Goal: Task Accomplishment & Management: Manage account settings

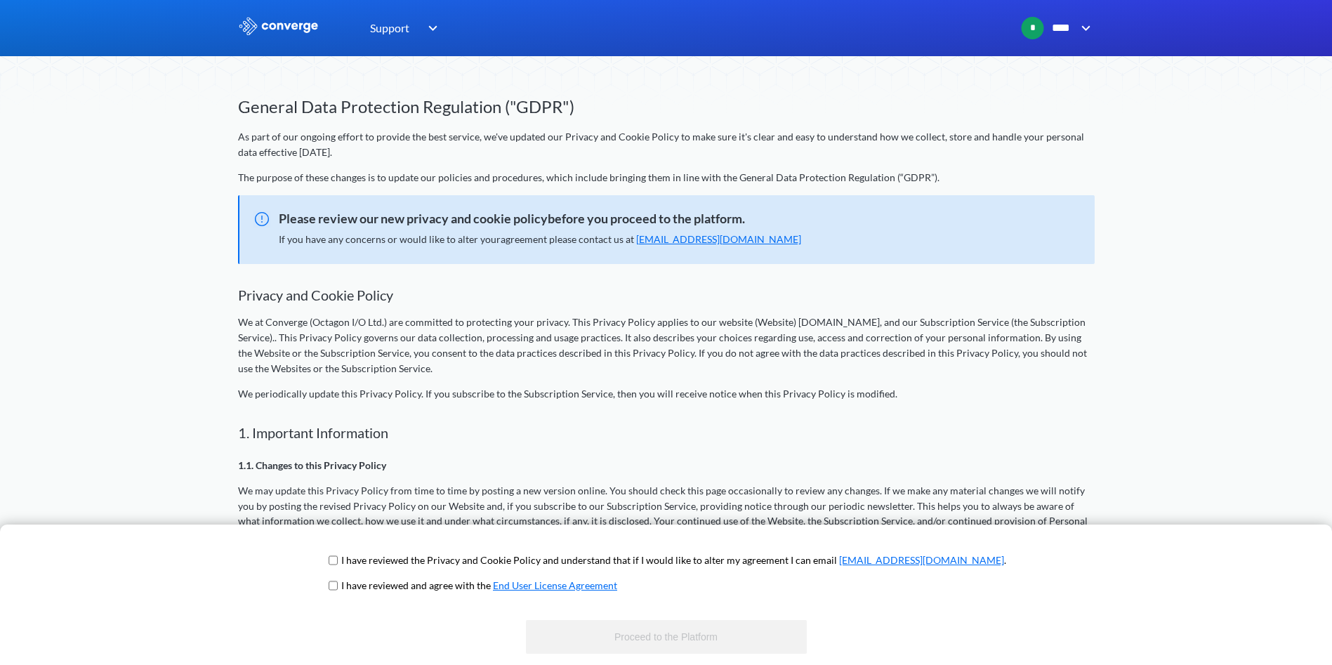
click at [387, 558] on span "I have reviewed the Privacy and Cookie Policy and understand that if I would li…" at bounding box center [666, 565] width 680 height 25
click at [338, 558] on input "checkbox" at bounding box center [333, 560] width 9 height 11
checkbox input "true"
click at [387, 588] on span "I have reviewed and agree with the End User License Agreement" at bounding box center [666, 590] width 680 height 25
click at [338, 583] on input "checkbox" at bounding box center [333, 585] width 9 height 11
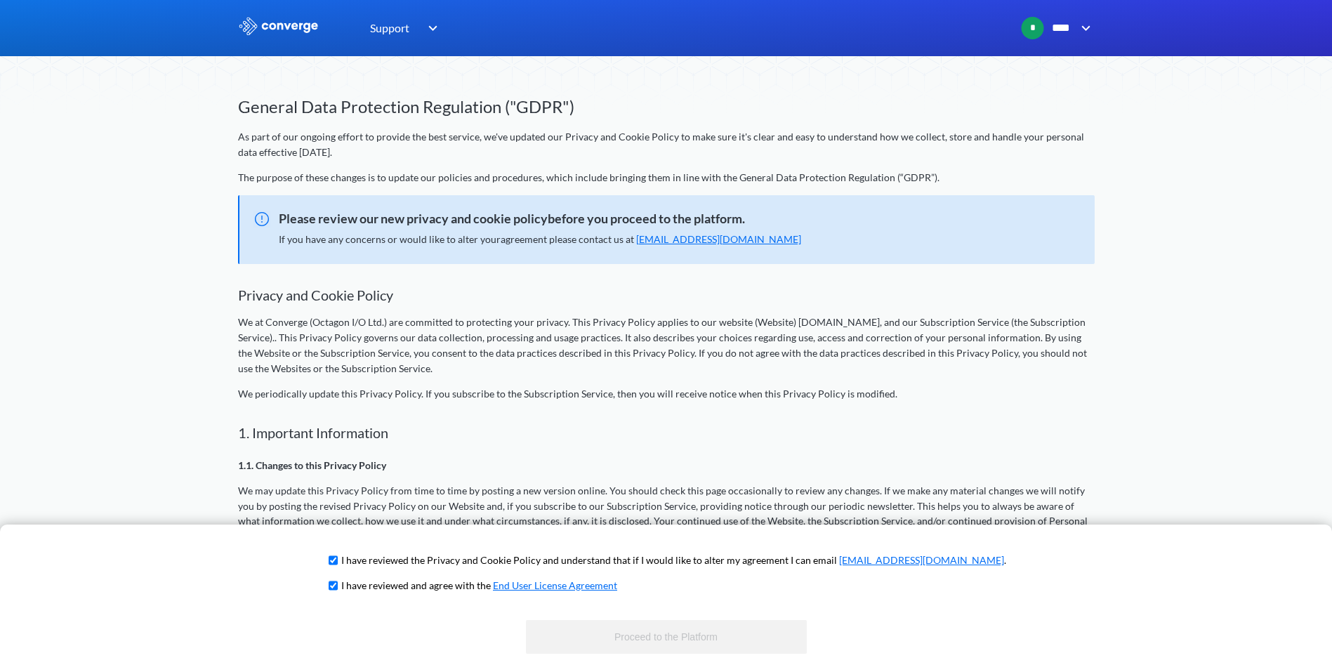
checkbox input "true"
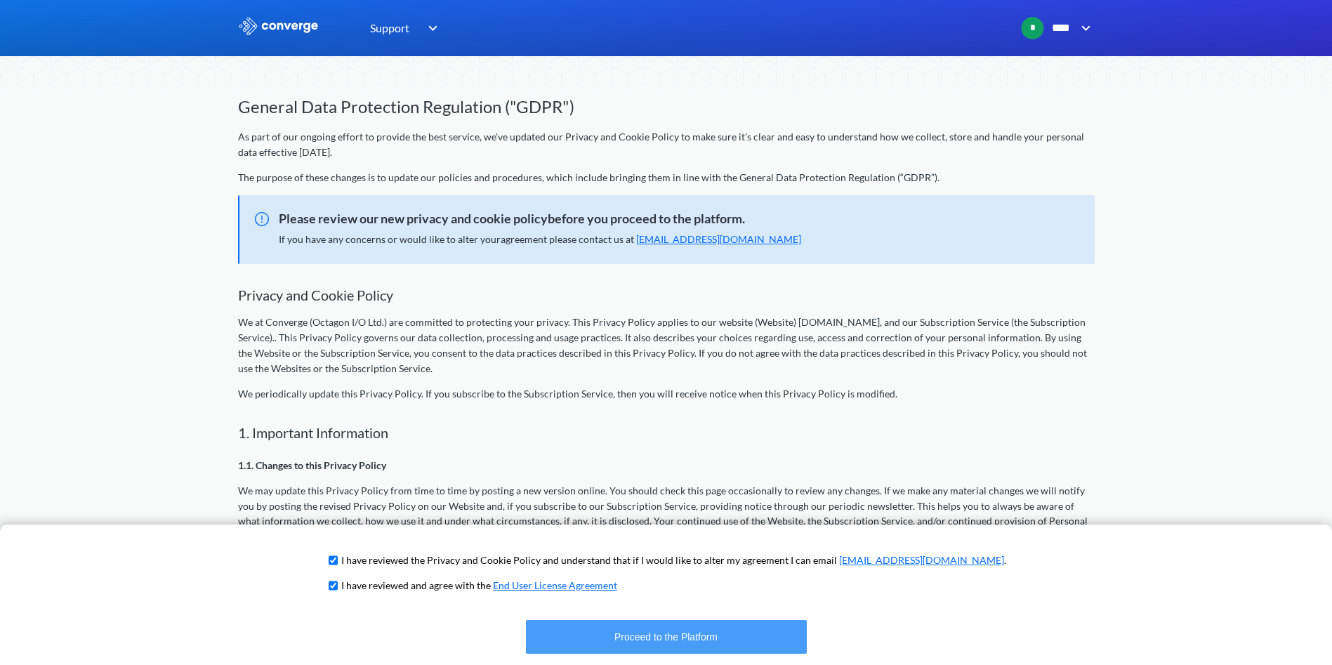
click at [624, 633] on button "Proceed to the Platform" at bounding box center [666, 637] width 281 height 34
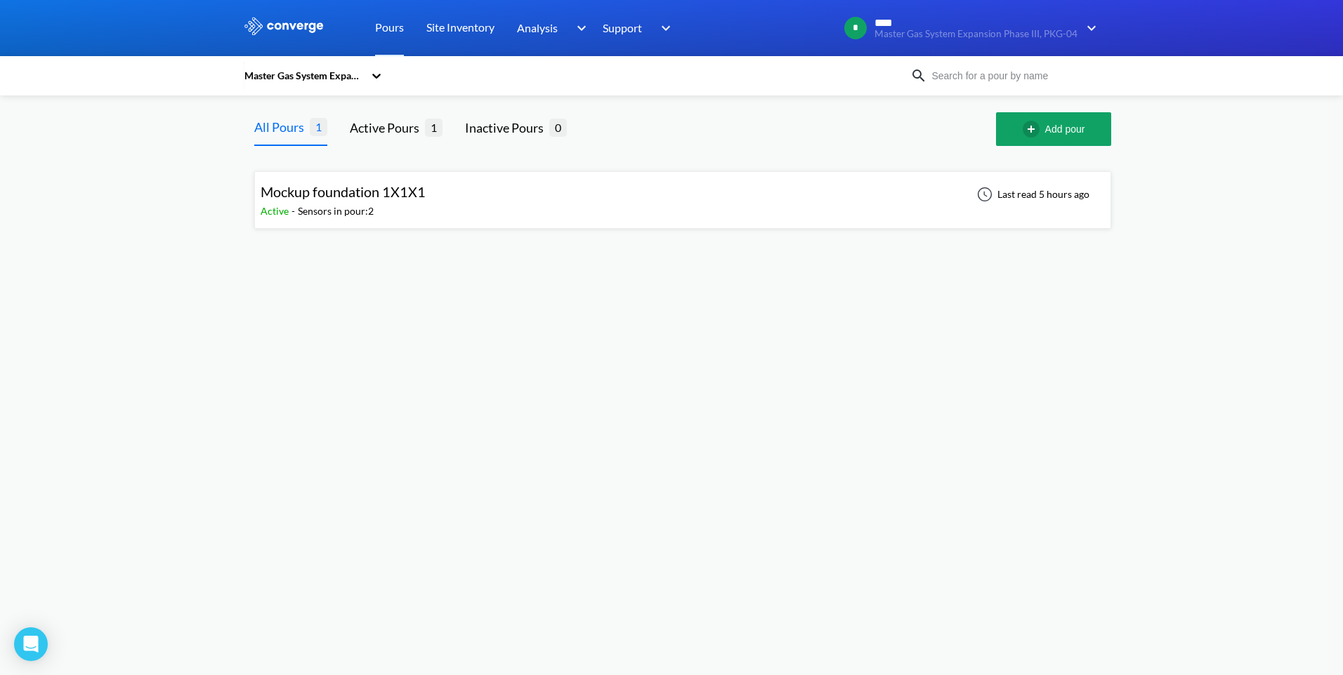
click at [391, 208] on div "Active - Sensors in pour: 2" at bounding box center [347, 211] width 172 height 15
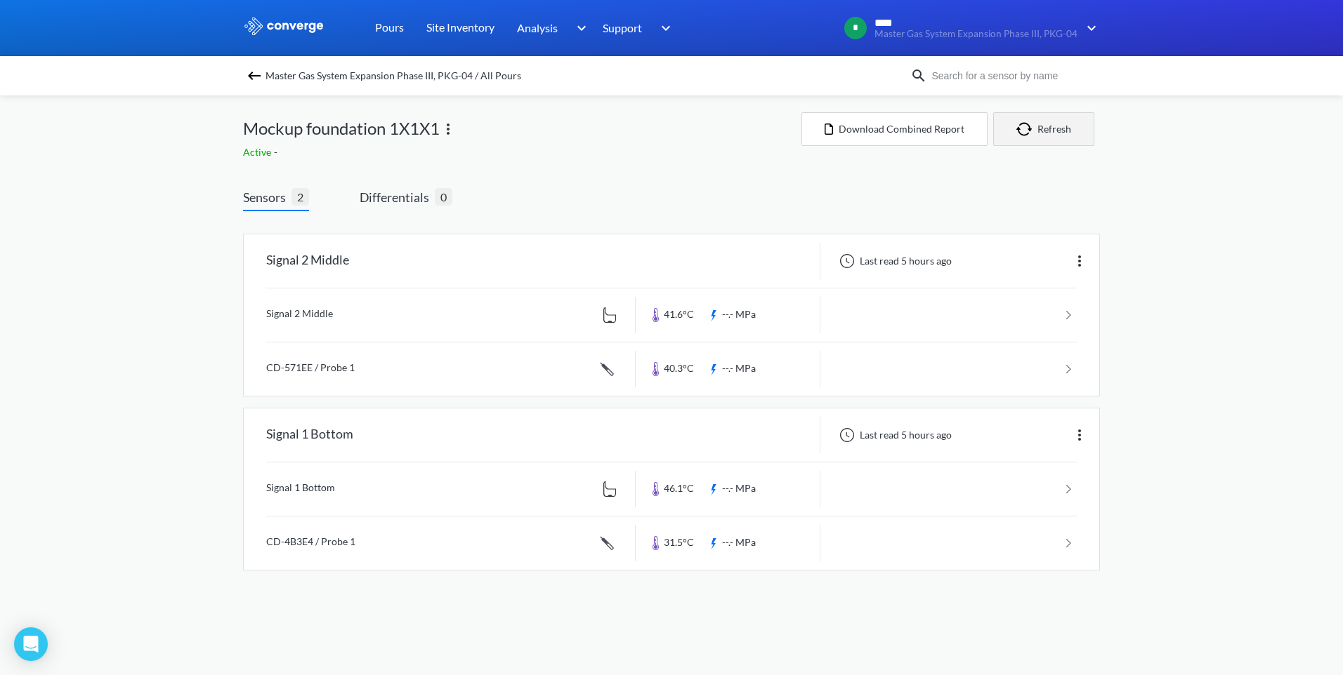
click at [1023, 135] on img "button" at bounding box center [1026, 129] width 21 height 14
click at [920, 124] on button "Download Combined Report" at bounding box center [894, 129] width 186 height 34
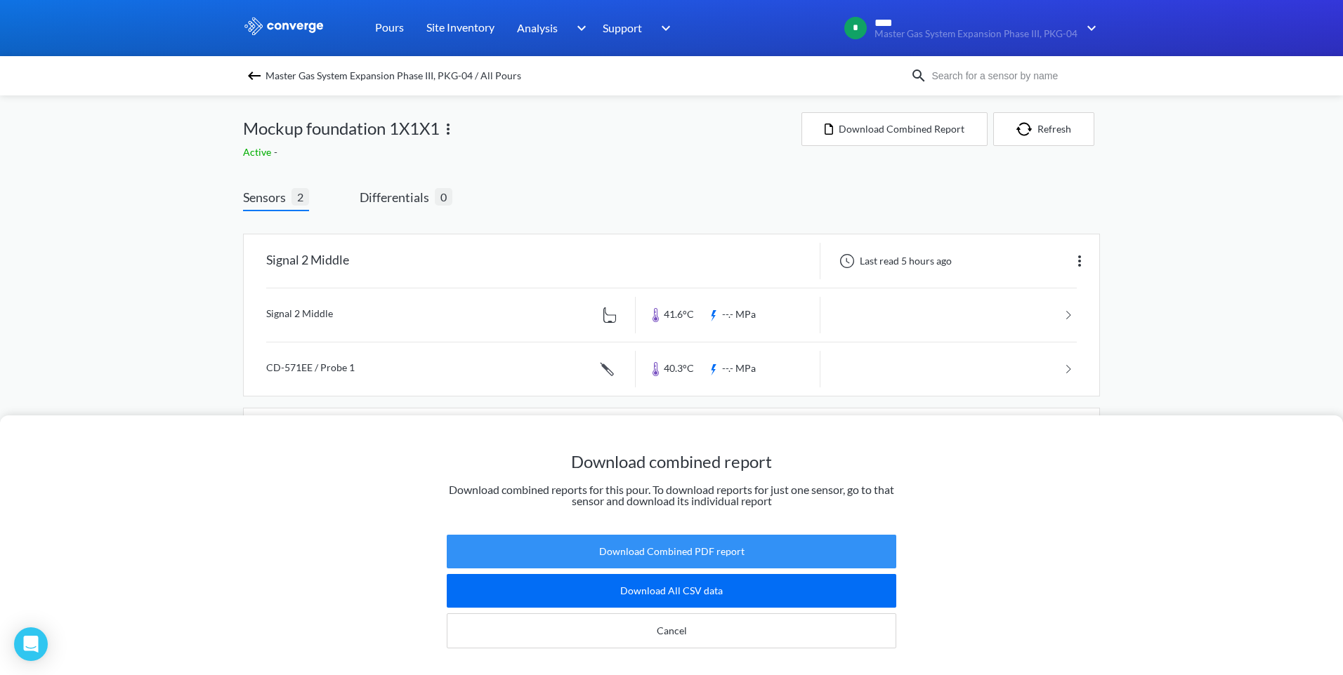
click at [697, 548] on button "Download Combined PDF report" at bounding box center [671, 552] width 449 height 34
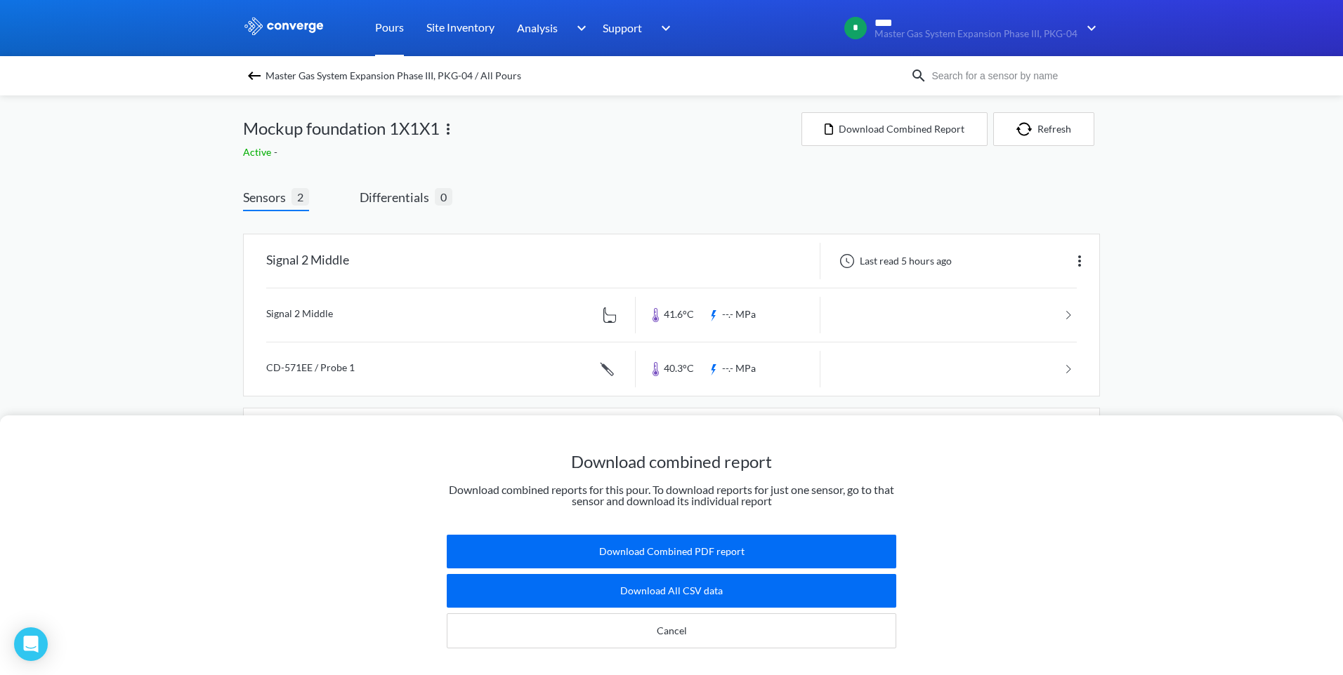
click at [394, 27] on link "Pours" at bounding box center [389, 28] width 29 height 56
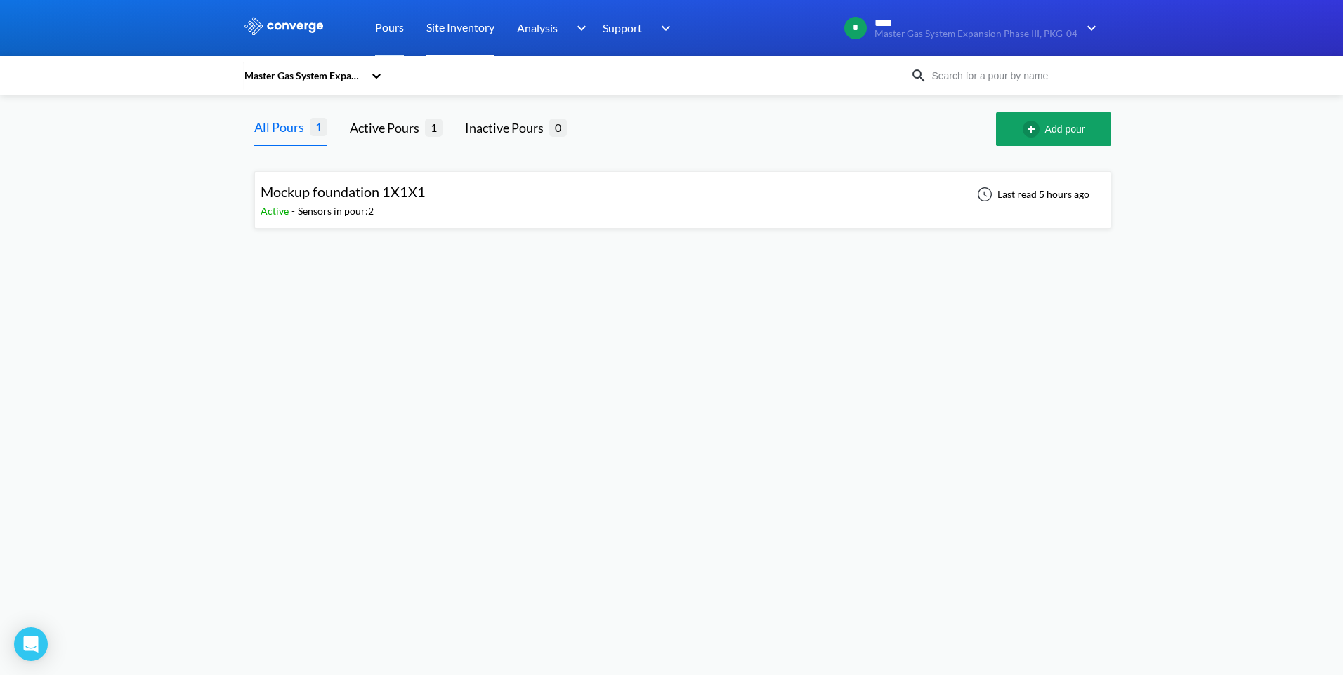
click at [466, 29] on link "Site Inventory" at bounding box center [460, 28] width 68 height 56
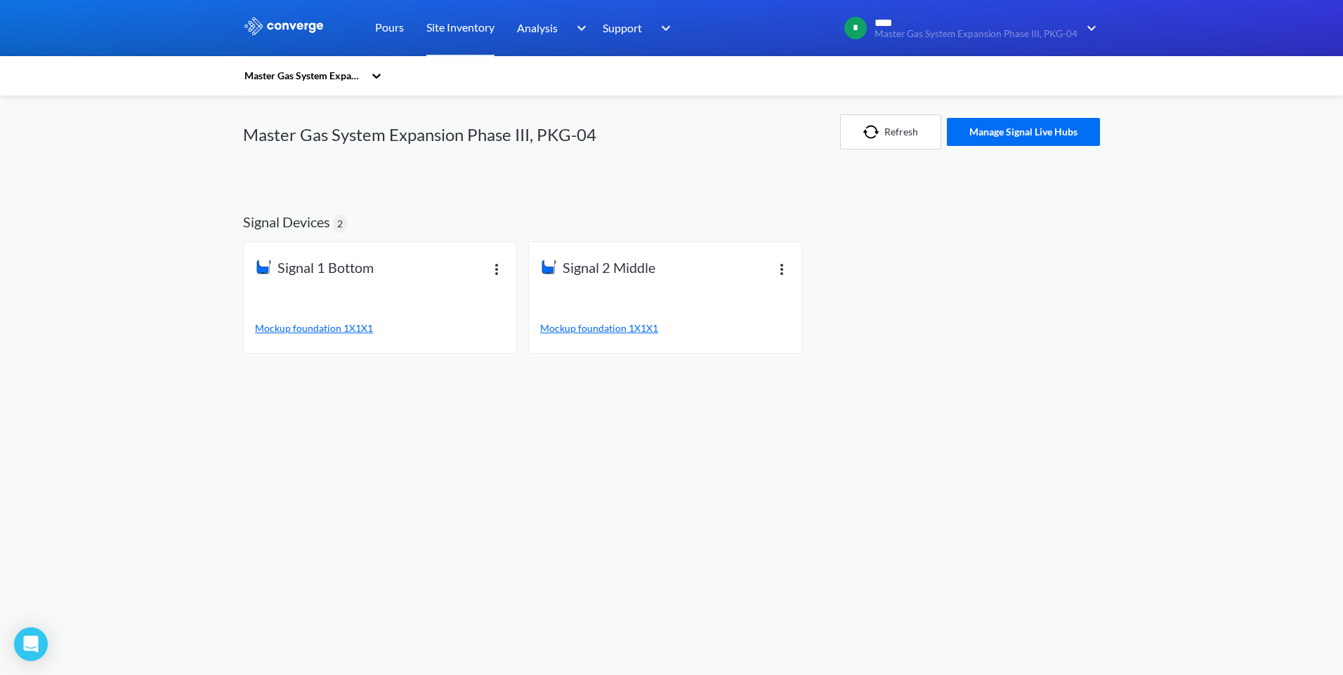
click at [315, 327] on span "Mockup foundation 1X1X1" at bounding box center [314, 328] width 118 height 12
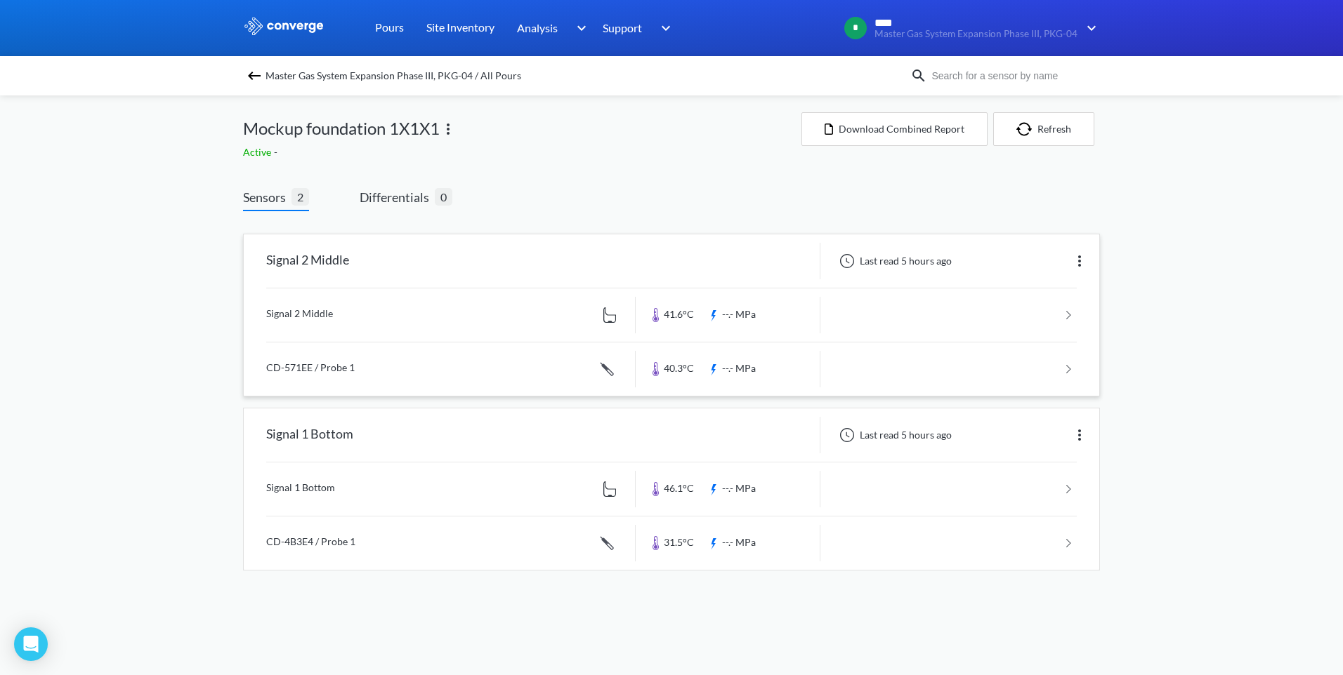
click at [1064, 315] on link at bounding box center [671, 315] width 810 height 53
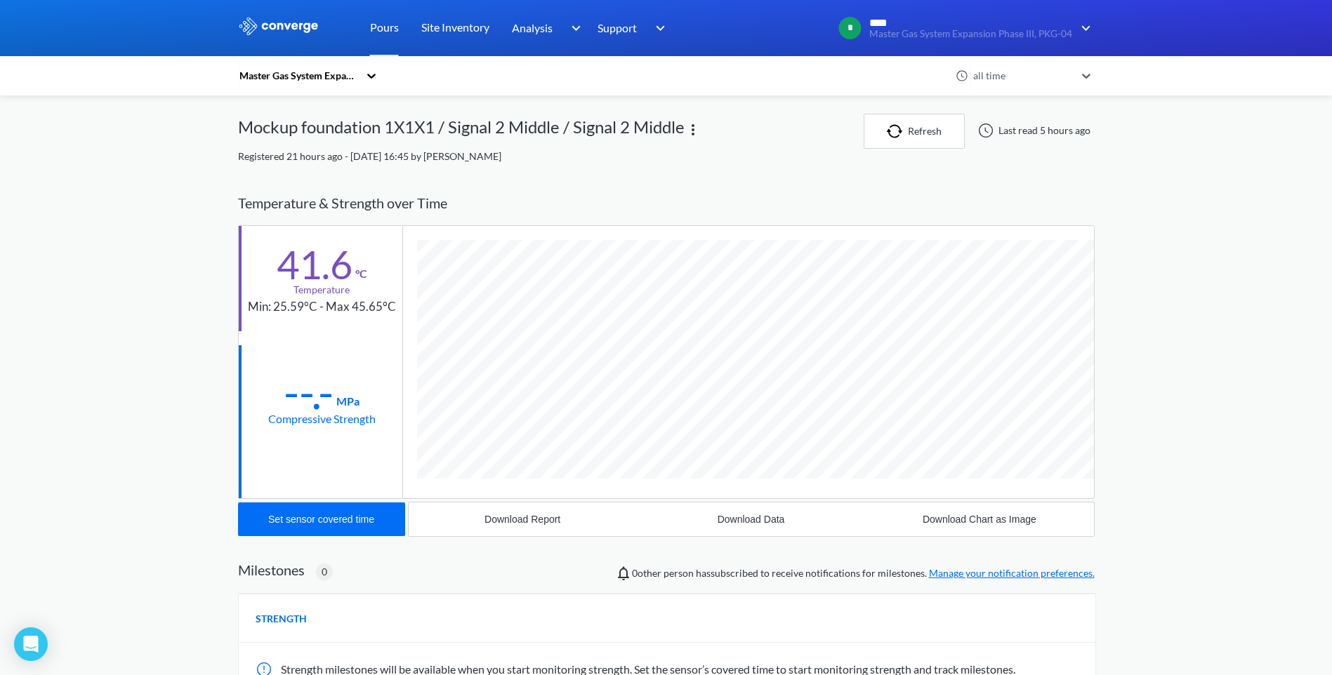
scroll to position [756, 857]
click at [1089, 70] on icon at bounding box center [1086, 76] width 14 height 14
click at [1008, 129] on div "24 hours" at bounding box center [1031, 132] width 126 height 27
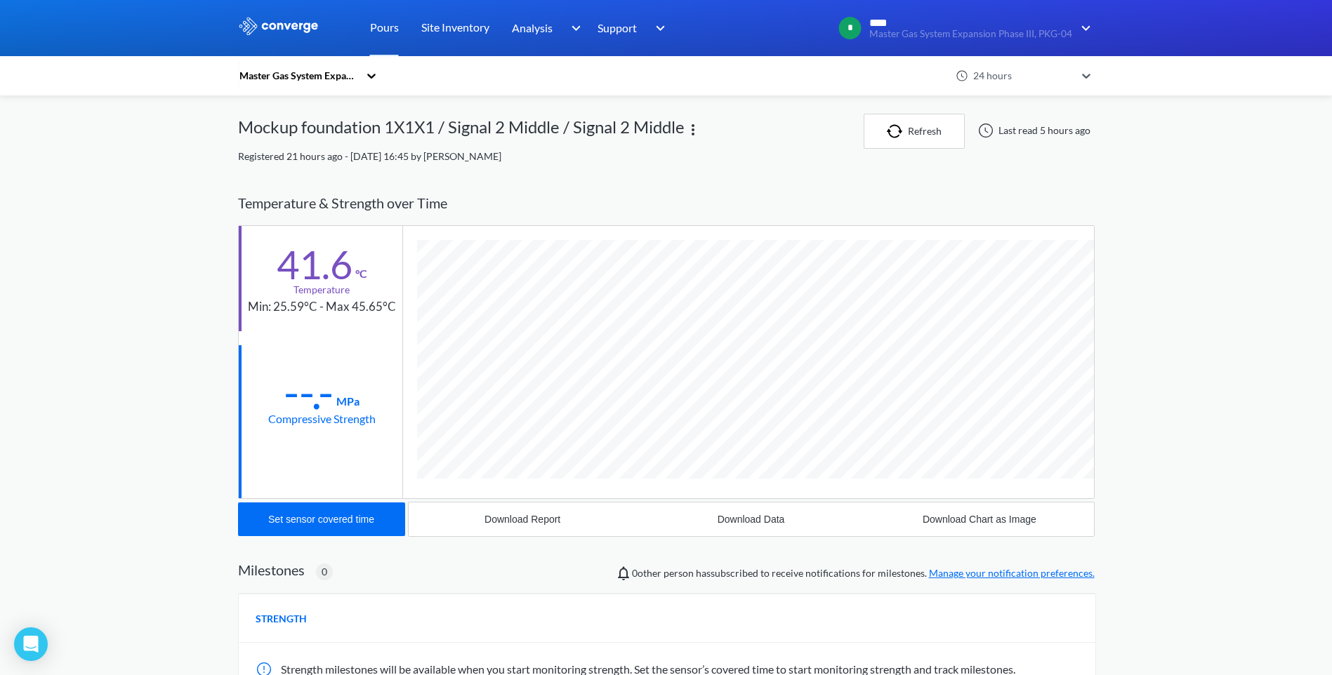
click at [1079, 75] on div "24 hours" at bounding box center [1023, 76] width 111 height 32
click at [1008, 294] on div "all time" at bounding box center [1031, 292] width 126 height 27
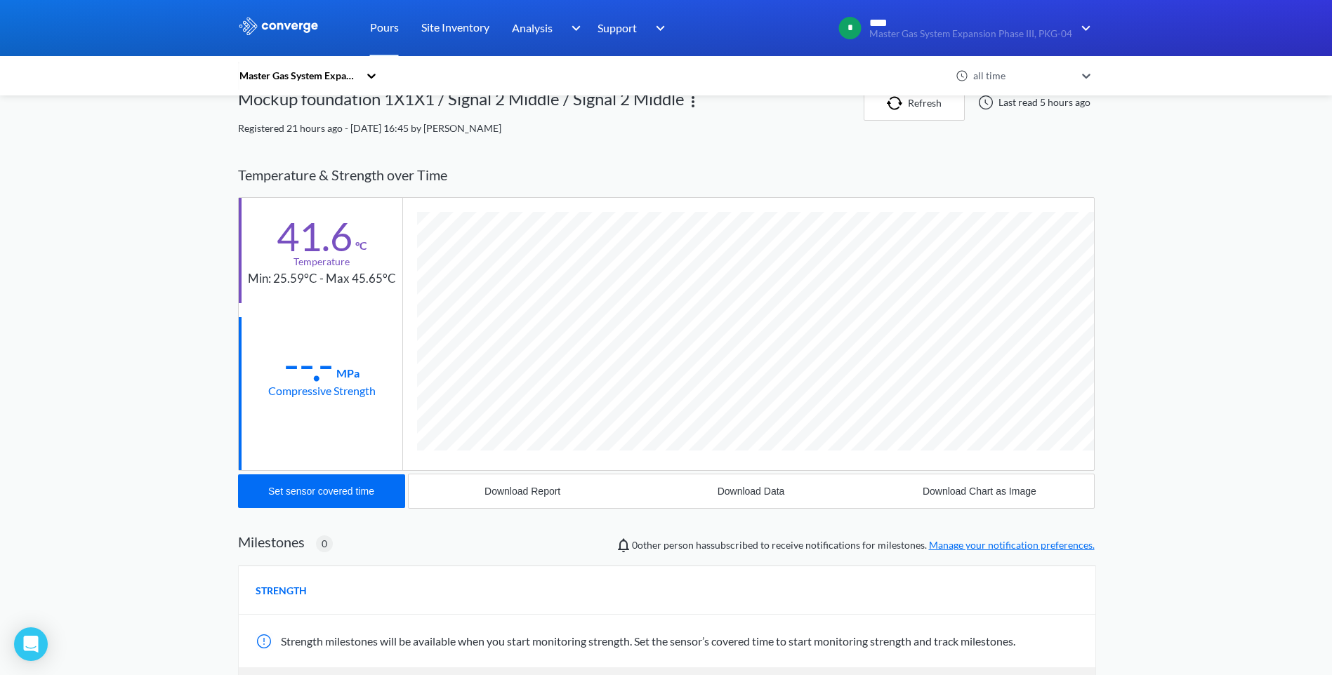
scroll to position [0, 0]
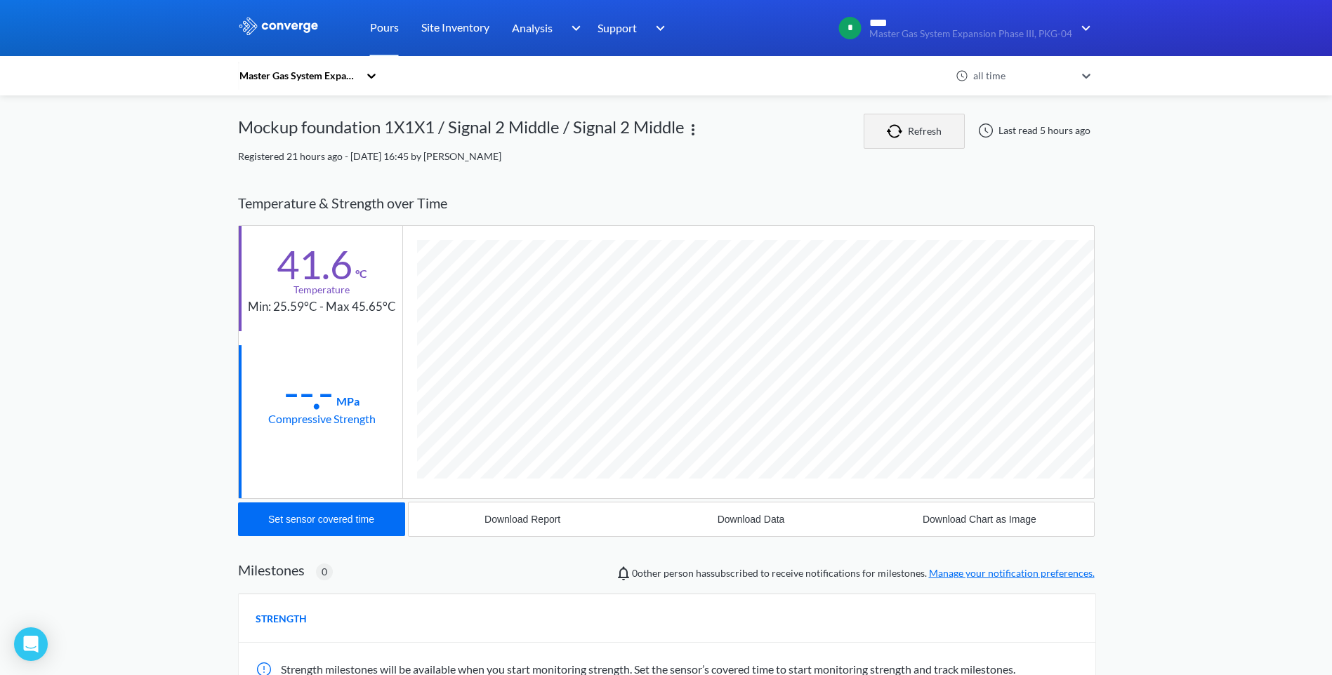
click at [927, 130] on button "Refresh" at bounding box center [914, 131] width 101 height 35
click at [912, 131] on button "Refresh" at bounding box center [914, 131] width 101 height 35
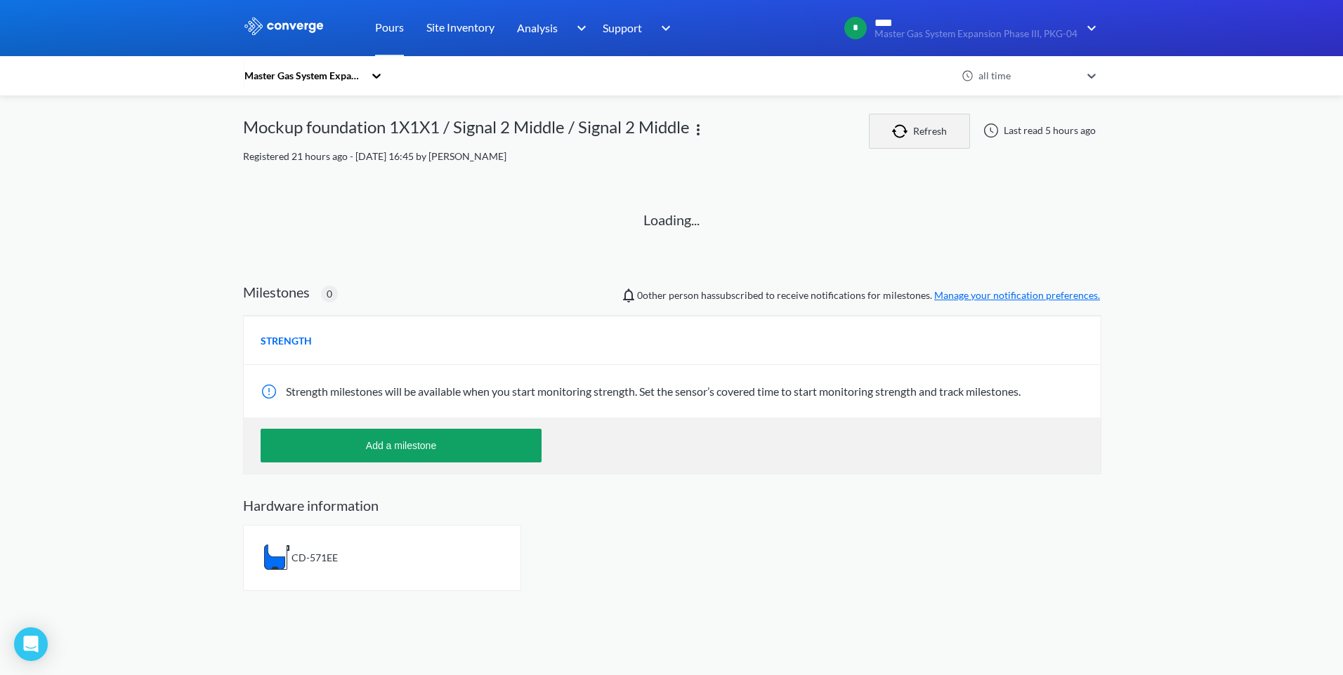
click at [914, 133] on button "Refresh" at bounding box center [919, 131] width 101 height 35
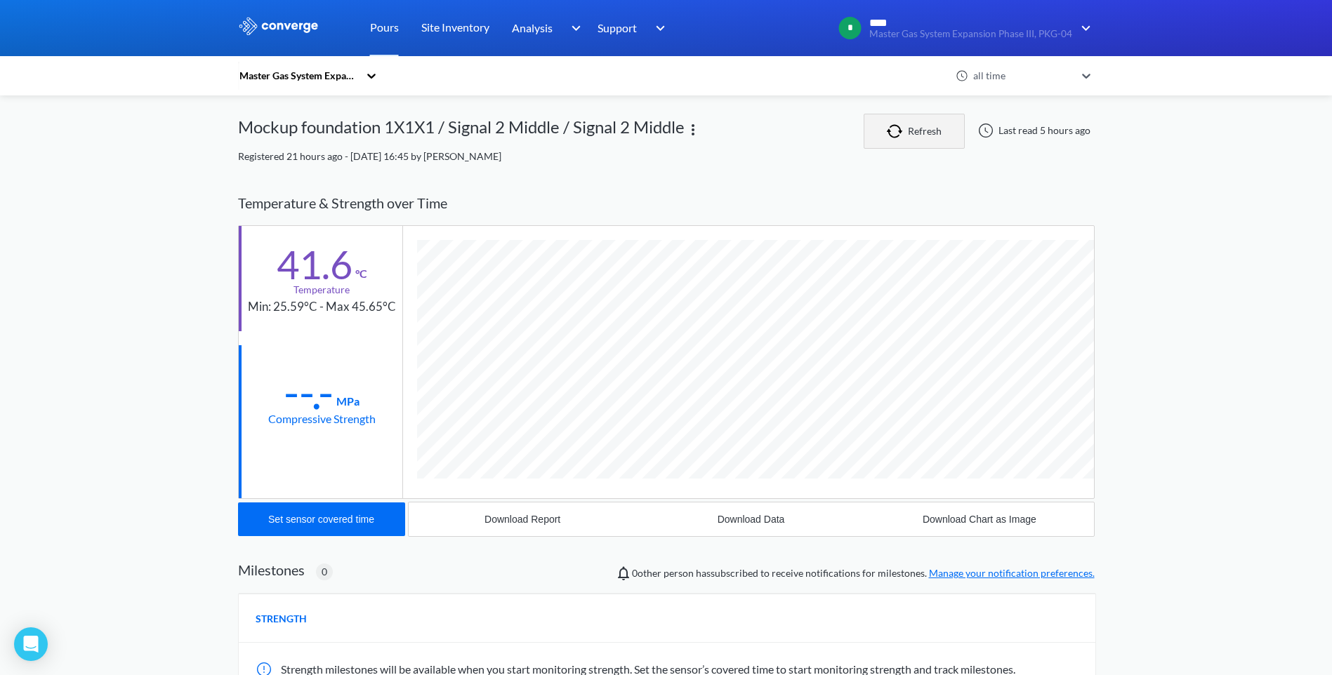
click at [917, 136] on button "Refresh" at bounding box center [914, 131] width 101 height 35
click at [922, 135] on button "Refresh" at bounding box center [914, 131] width 101 height 35
click at [841, 191] on div "Temperature & Strength over Time" at bounding box center [666, 203] width 857 height 44
click at [887, 133] on button "Refresh" at bounding box center [914, 131] width 101 height 35
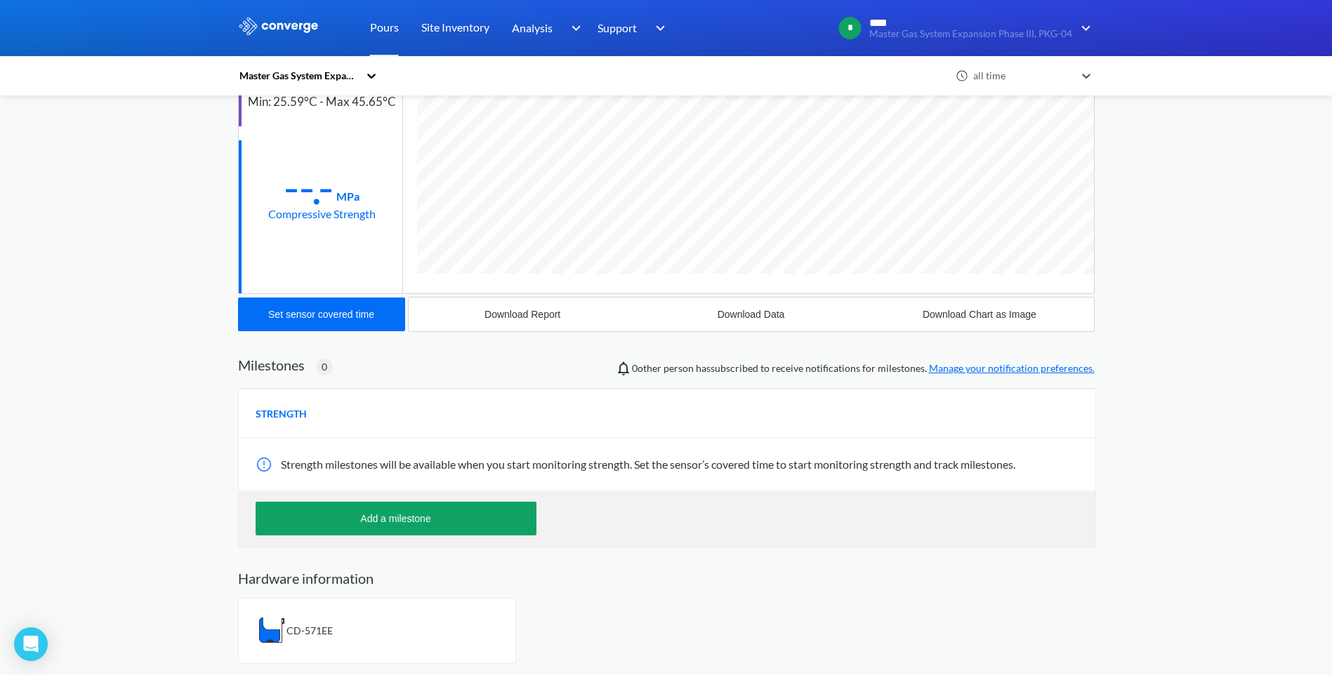
scroll to position [205, 0]
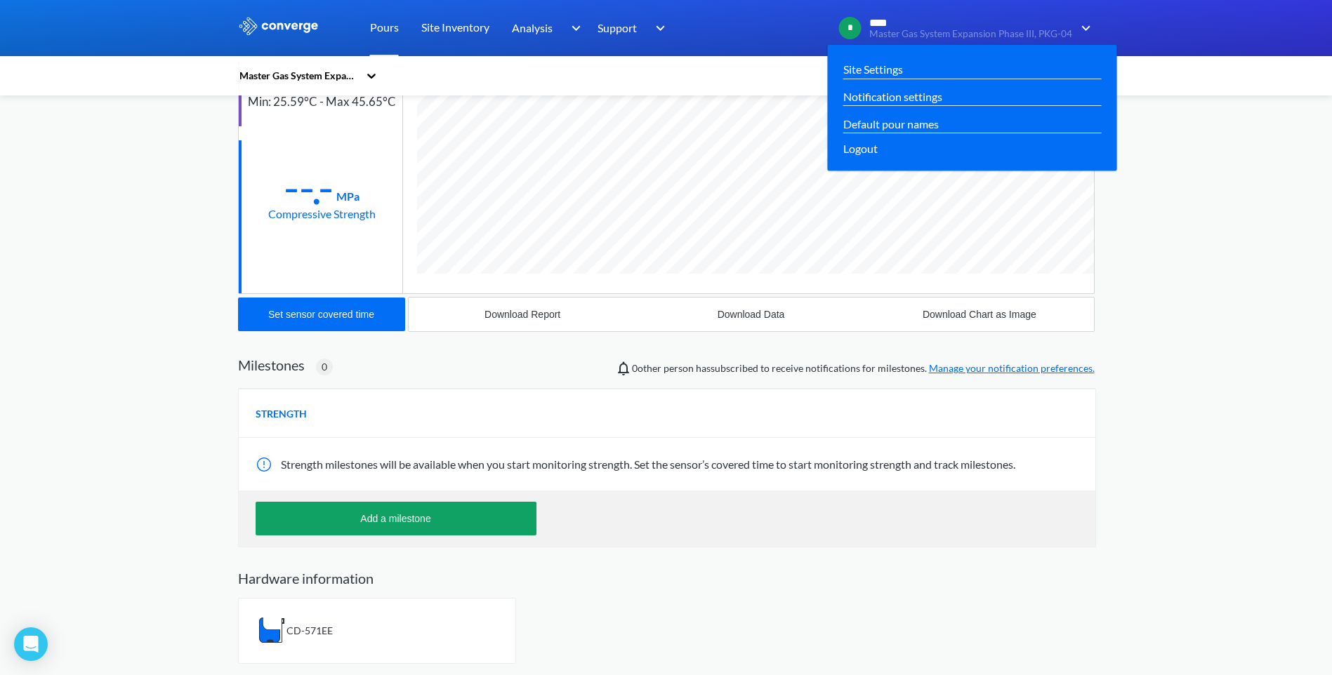
click at [1088, 30] on img at bounding box center [1083, 28] width 22 height 17
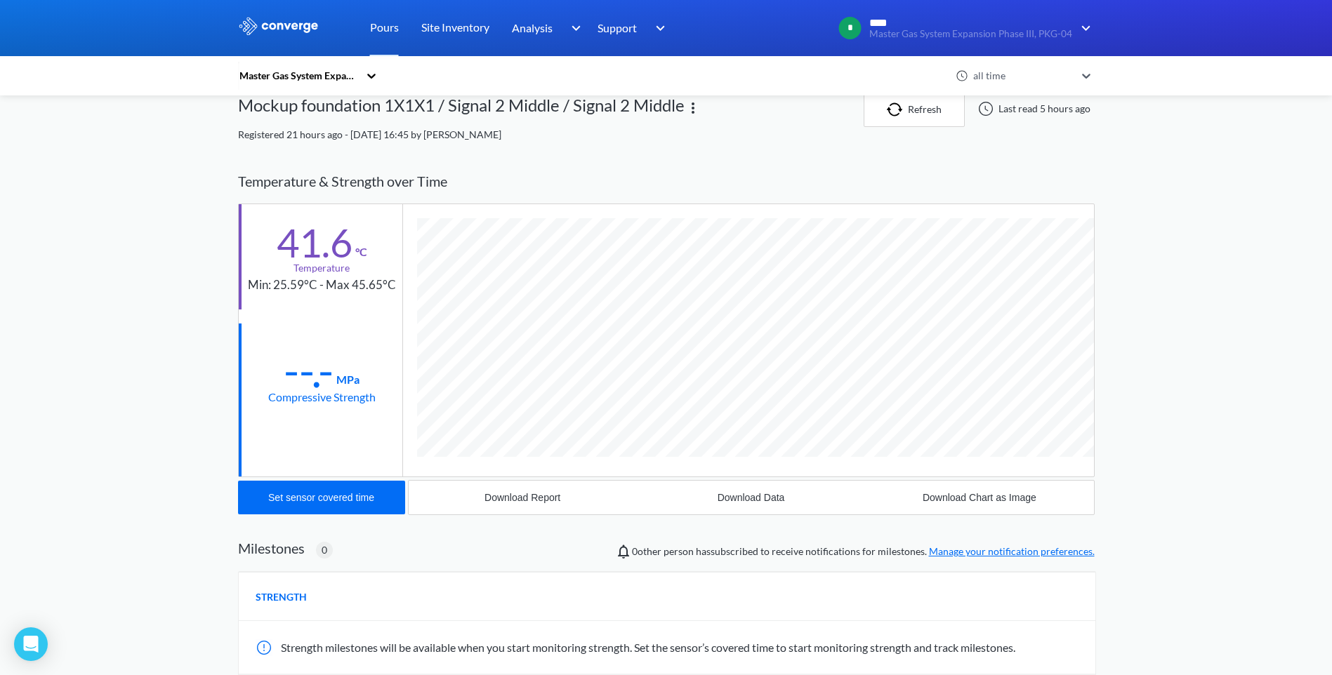
scroll to position [0, 0]
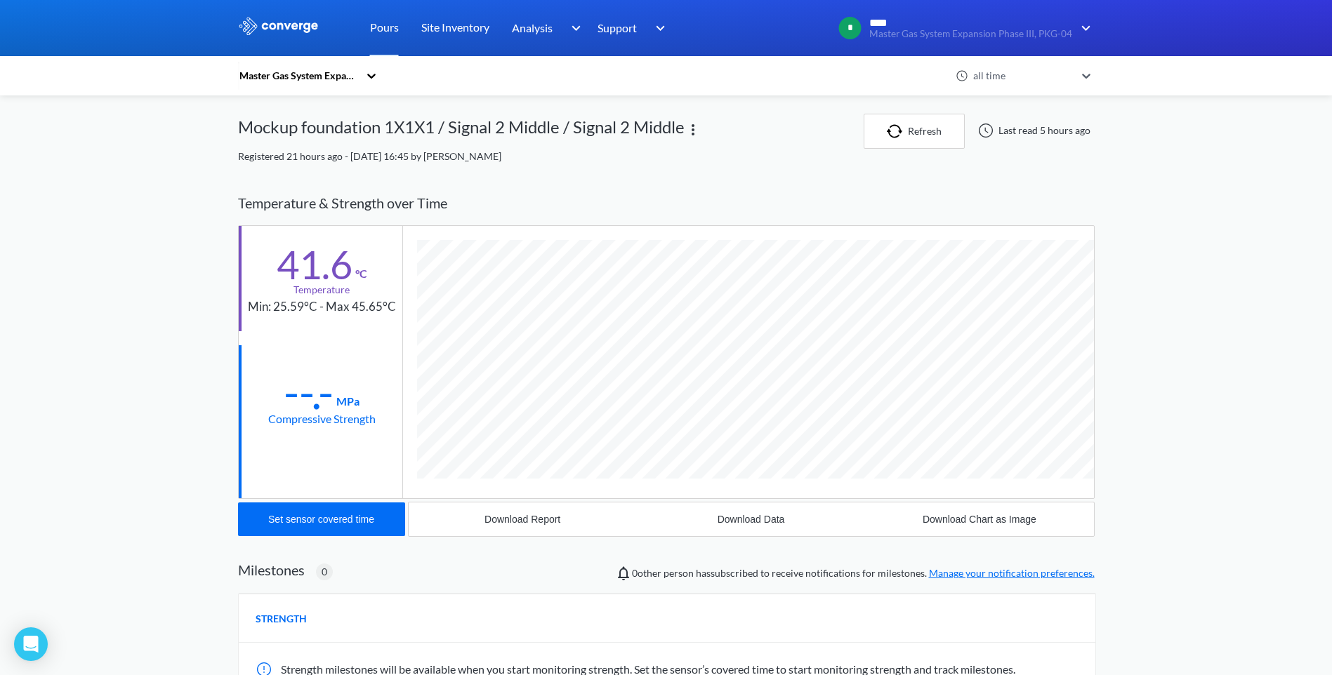
click at [322, 402] on div "--.-" at bounding box center [309, 392] width 50 height 35
click at [926, 137] on button "Refresh" at bounding box center [914, 131] width 101 height 35
click at [927, 126] on button "Refresh" at bounding box center [914, 131] width 101 height 35
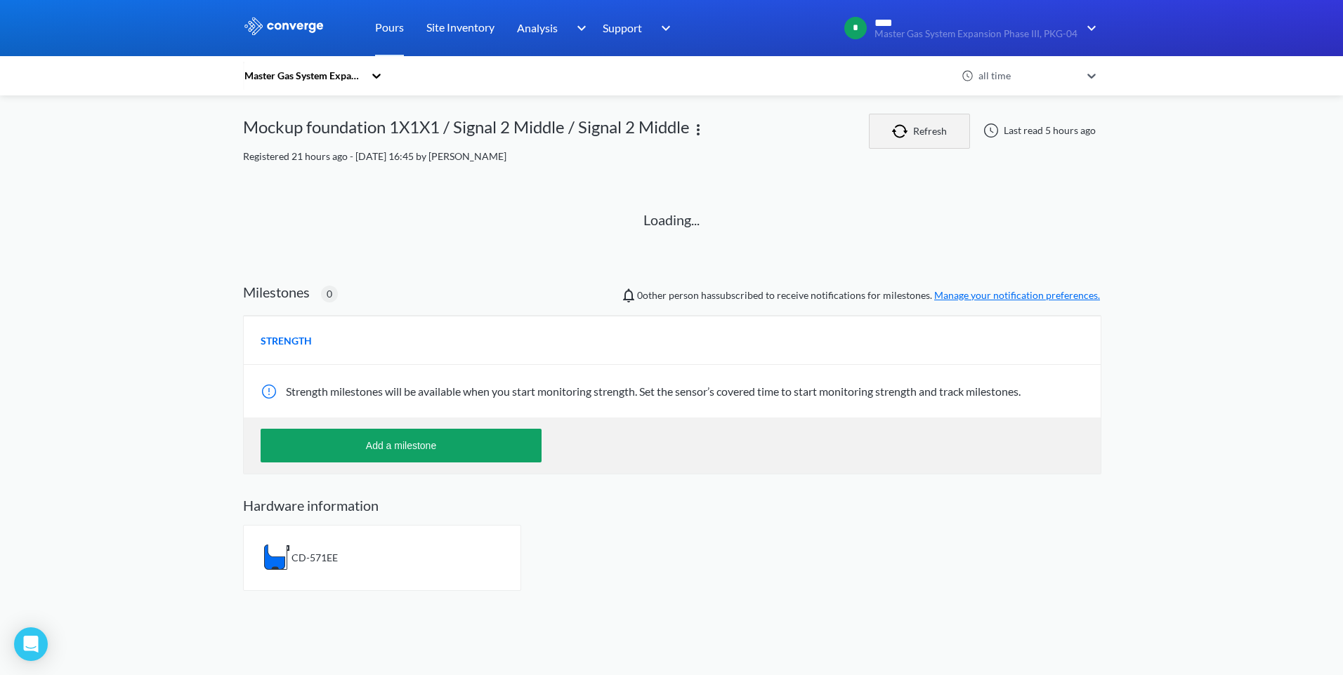
click at [927, 126] on button "Refresh" at bounding box center [919, 131] width 101 height 35
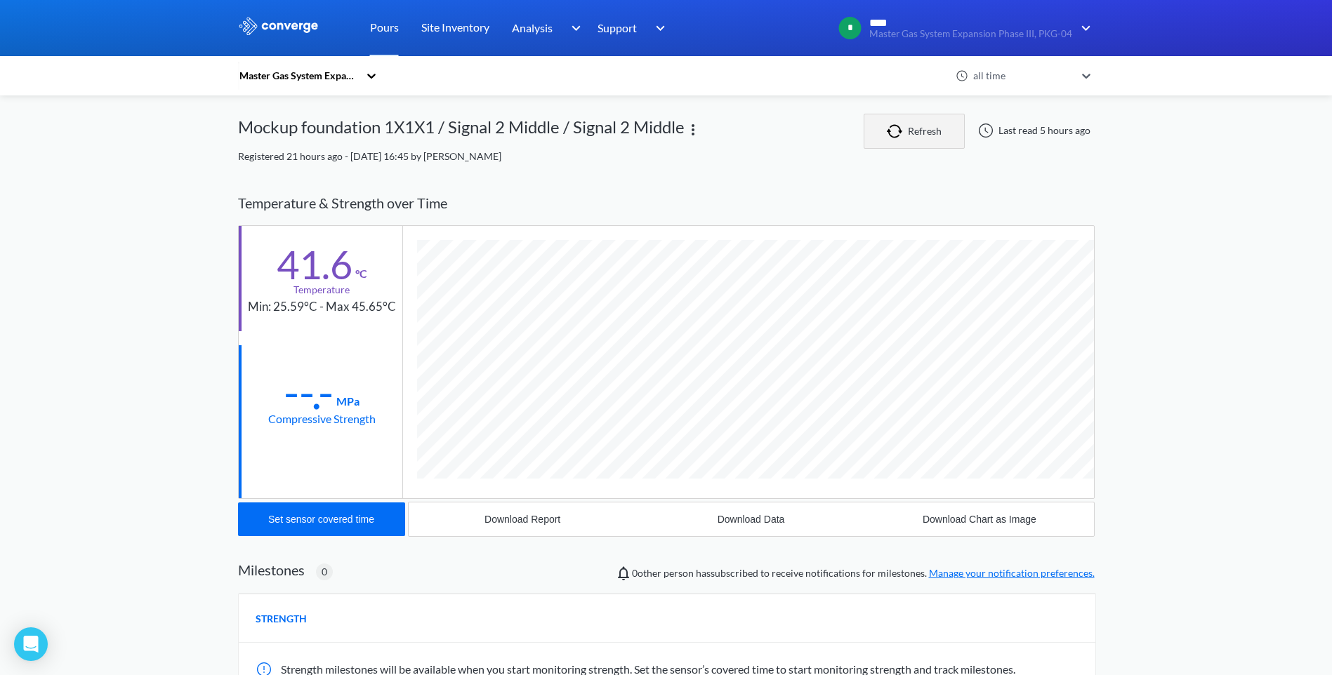
scroll to position [756, 857]
click at [921, 135] on button "Refresh" at bounding box center [914, 131] width 101 height 35
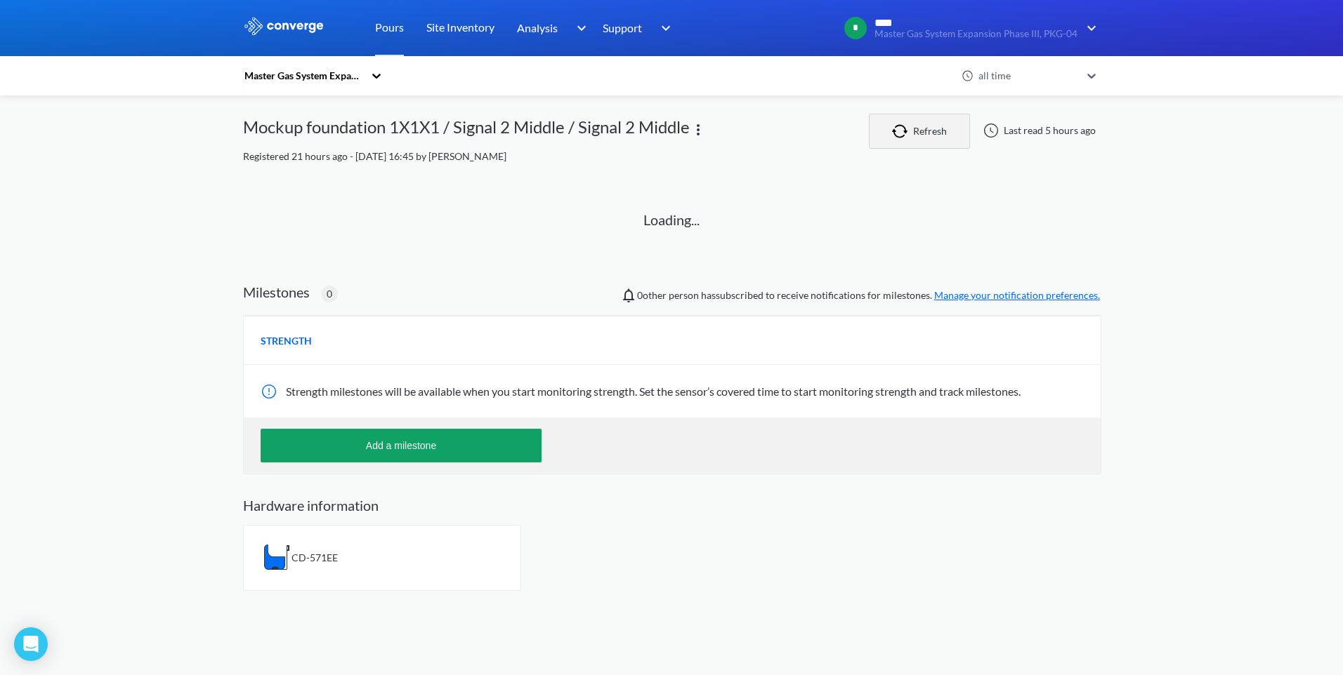
click at [921, 135] on button "Refresh" at bounding box center [919, 131] width 101 height 35
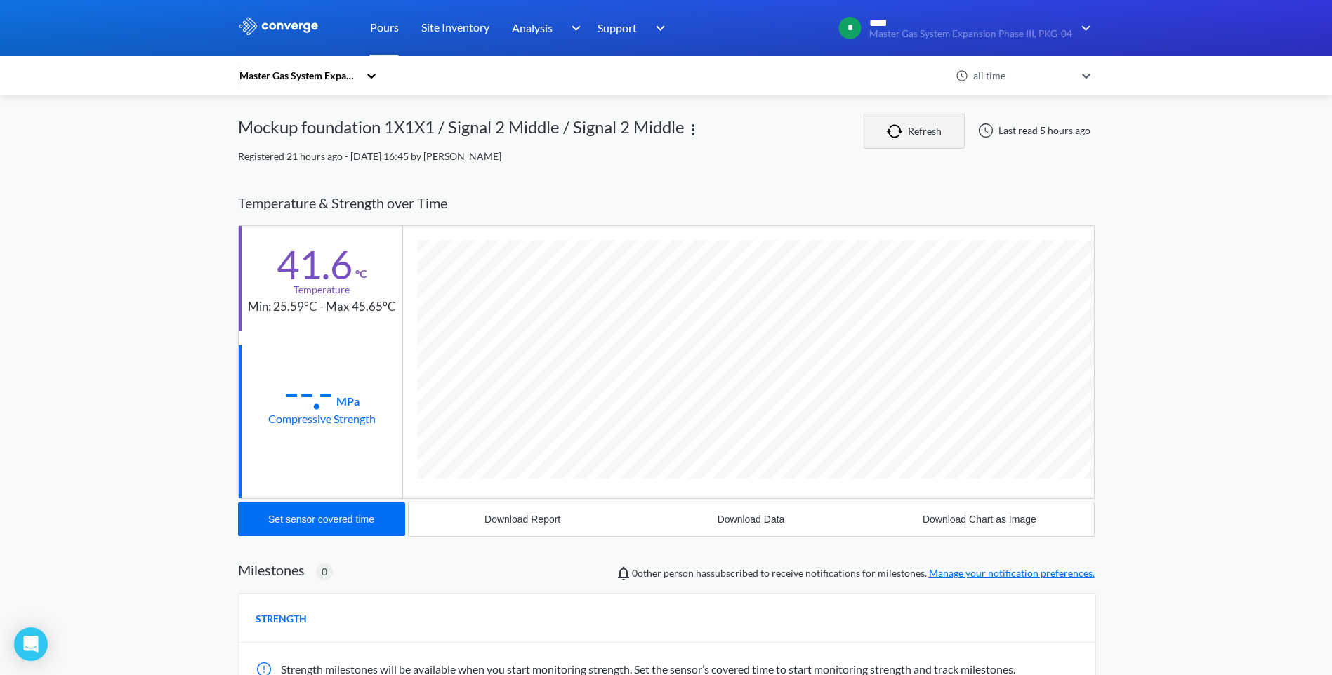
click at [921, 135] on button "Refresh" at bounding box center [914, 131] width 101 height 35
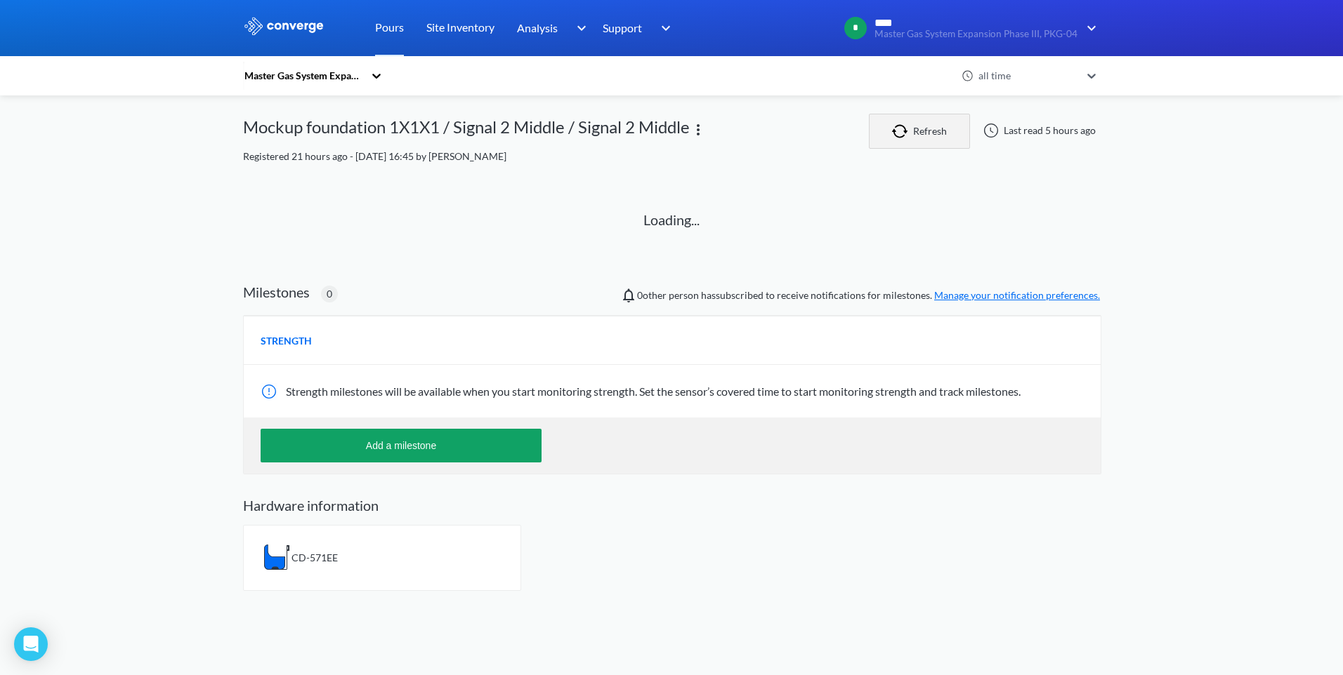
click at [921, 135] on button "Refresh" at bounding box center [919, 131] width 101 height 35
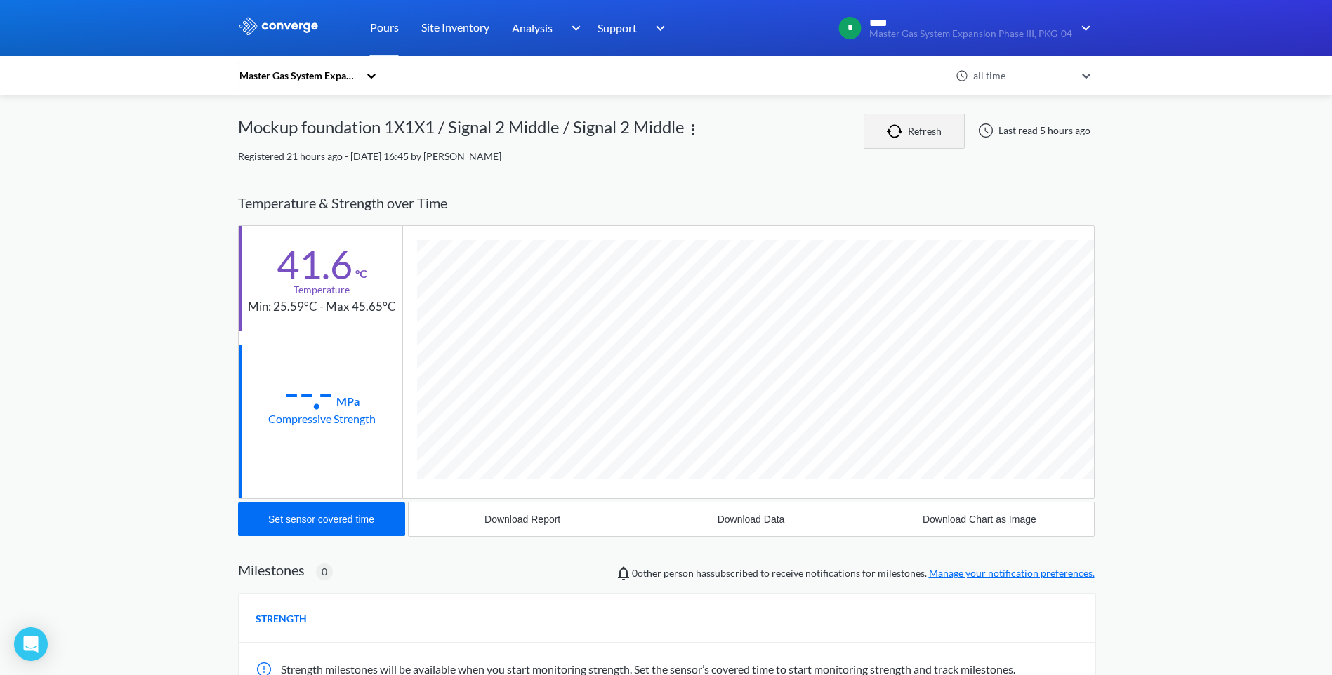
click at [921, 135] on button "Refresh" at bounding box center [914, 131] width 101 height 35
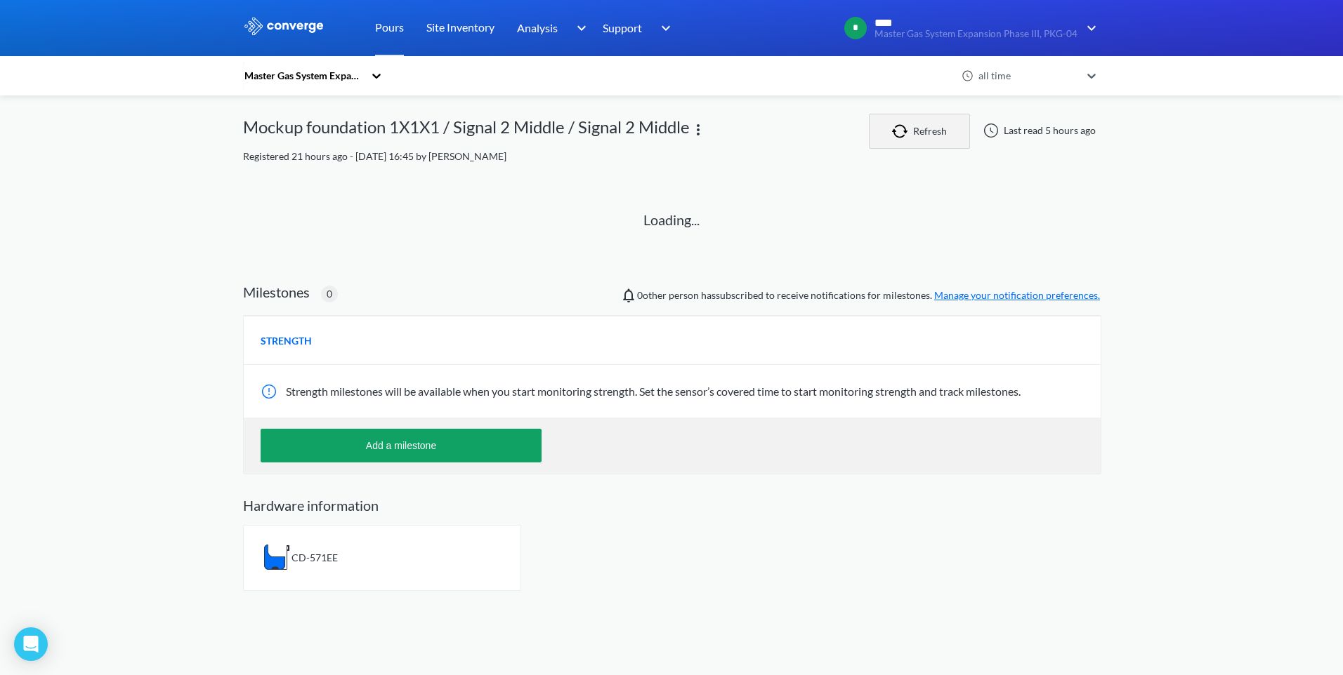
click at [921, 135] on button "Refresh" at bounding box center [919, 131] width 101 height 35
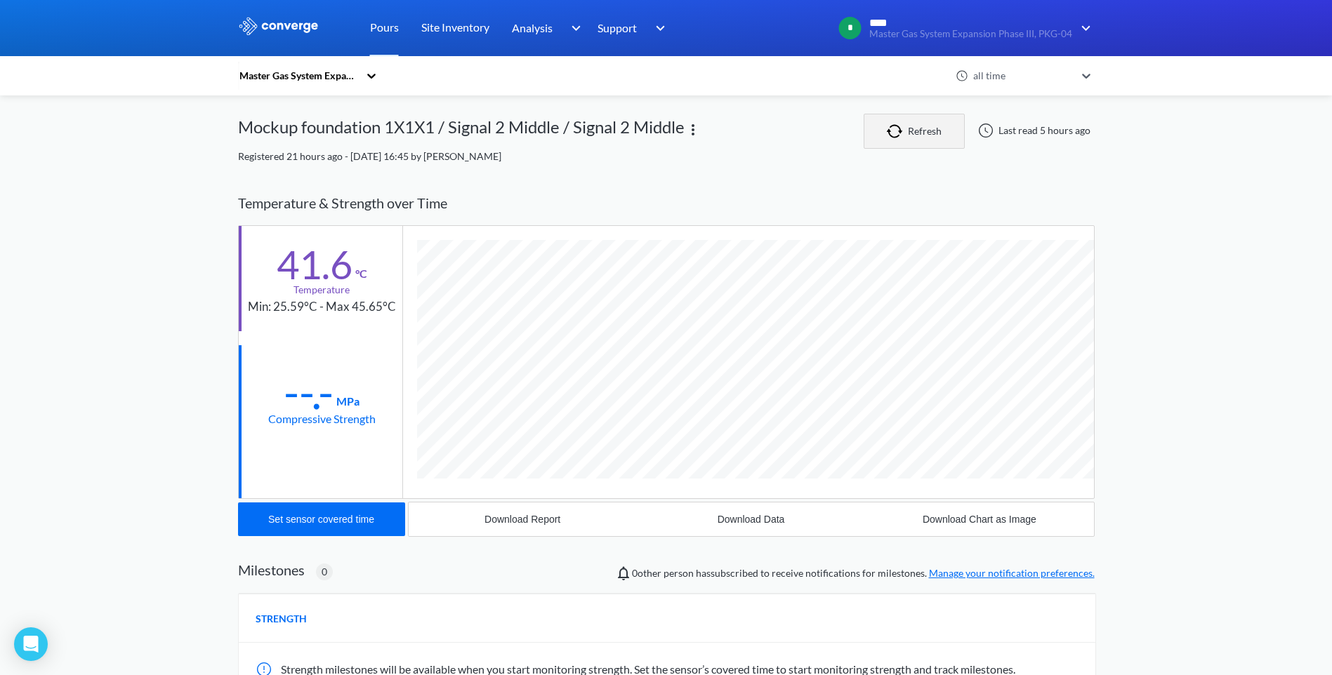
click at [921, 135] on button "Refresh" at bounding box center [914, 131] width 101 height 35
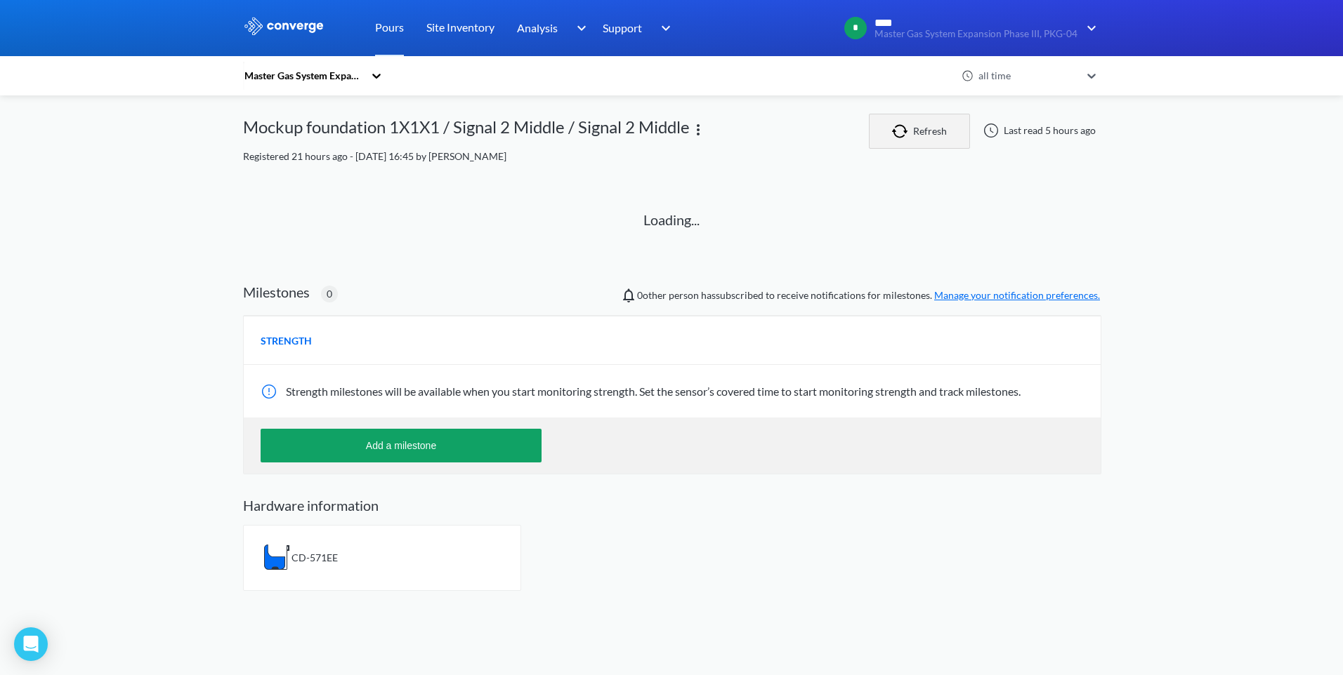
click at [921, 135] on button "Refresh" at bounding box center [919, 131] width 101 height 35
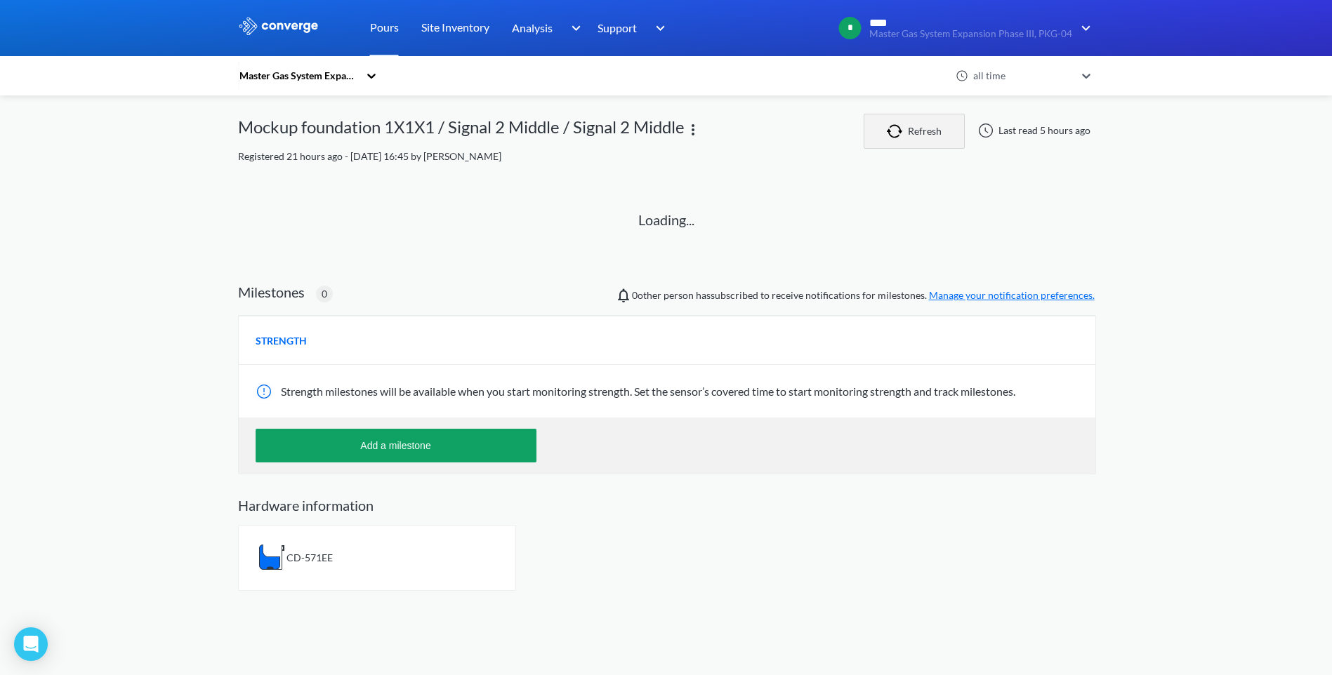
click at [921, 135] on button "Refresh" at bounding box center [914, 131] width 101 height 35
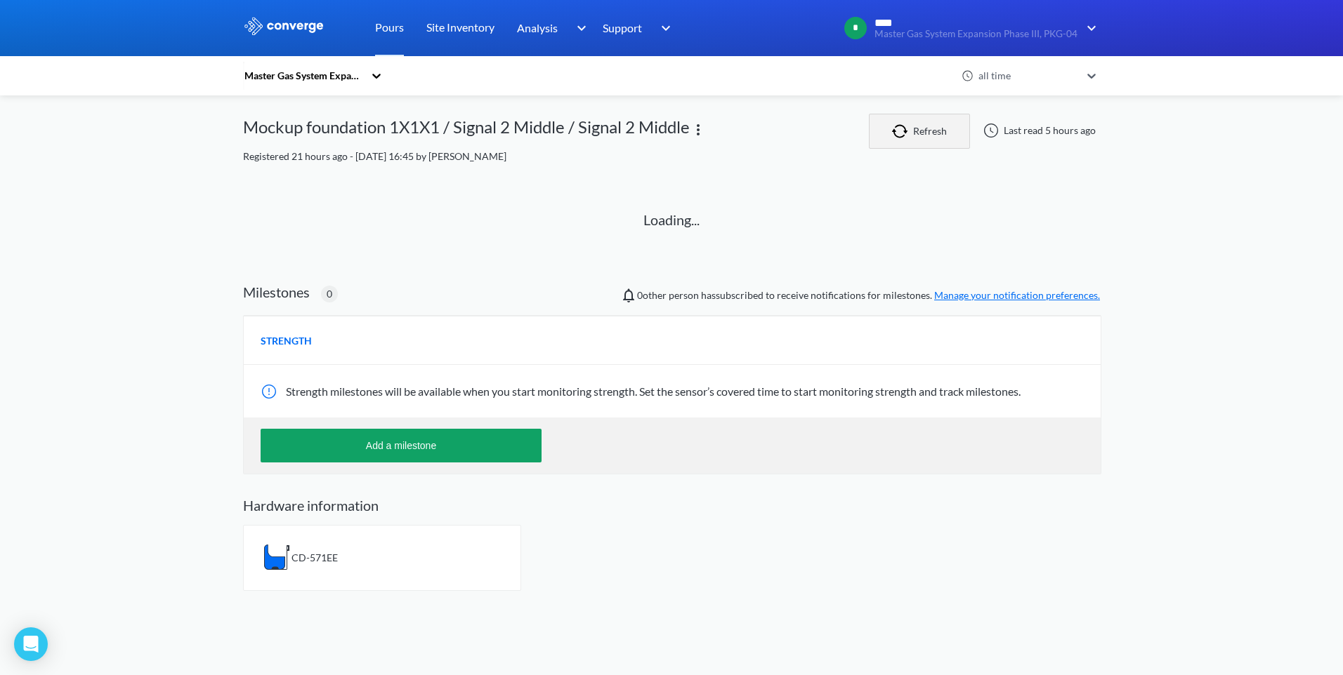
click at [921, 135] on button "Refresh" at bounding box center [919, 131] width 101 height 35
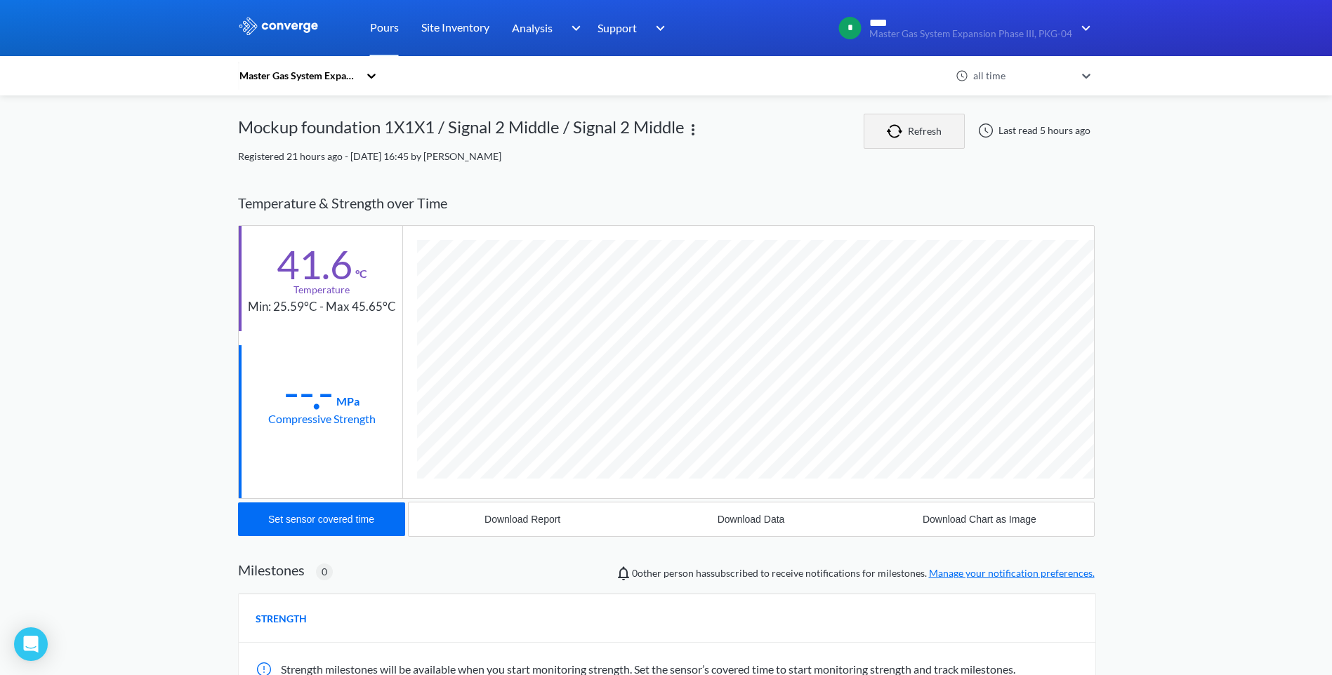
click at [921, 135] on button "Refresh" at bounding box center [914, 131] width 101 height 35
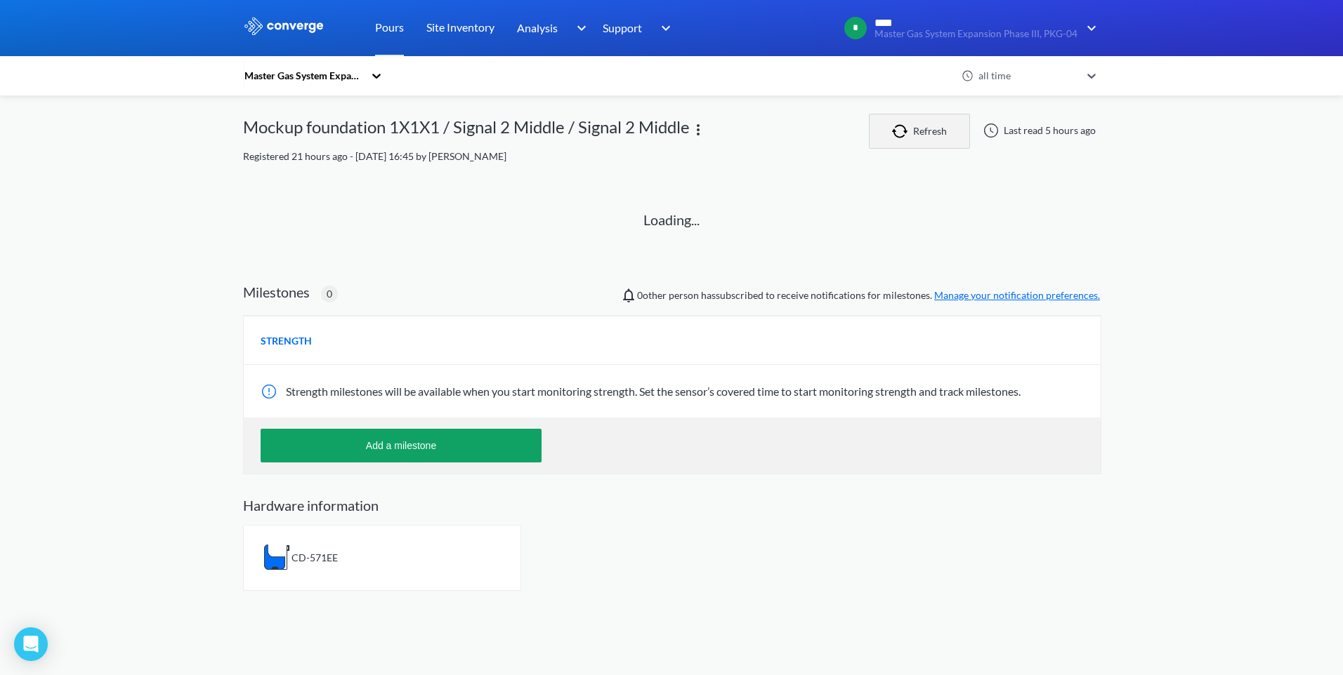
click at [921, 135] on button "Refresh" at bounding box center [919, 131] width 101 height 35
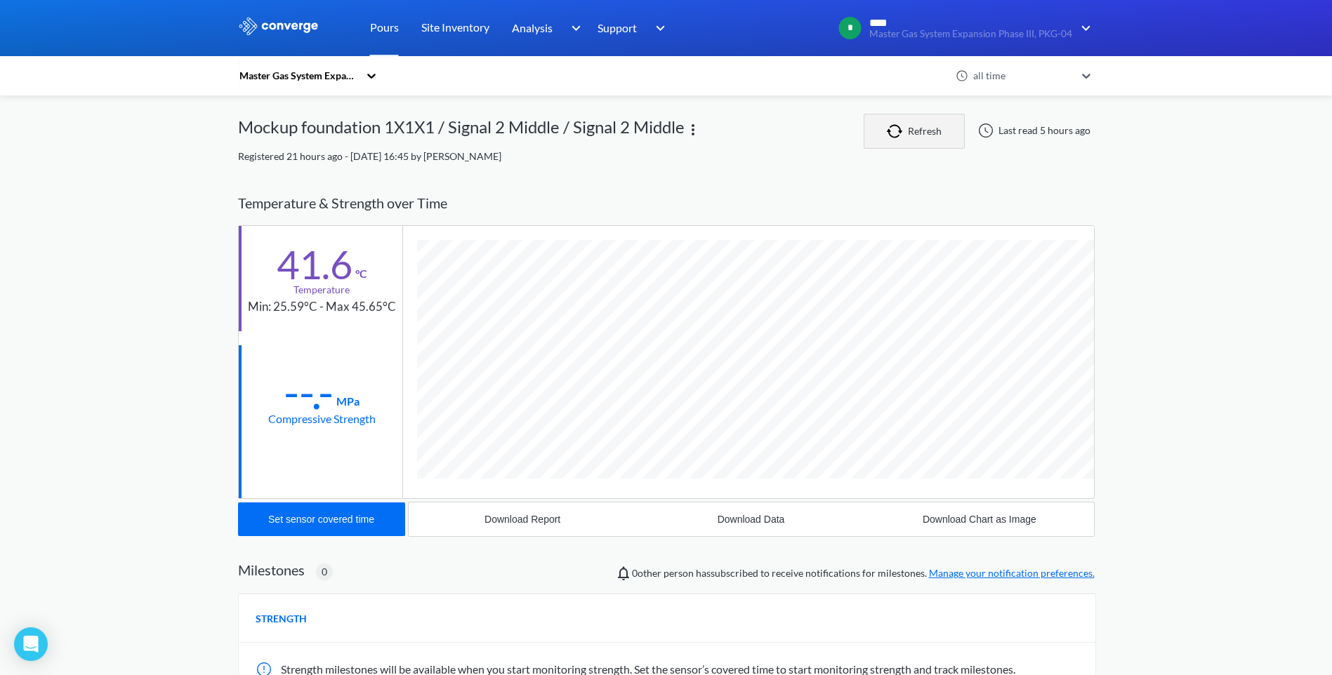
scroll to position [756, 857]
click at [921, 135] on button "Refresh" at bounding box center [914, 131] width 101 height 35
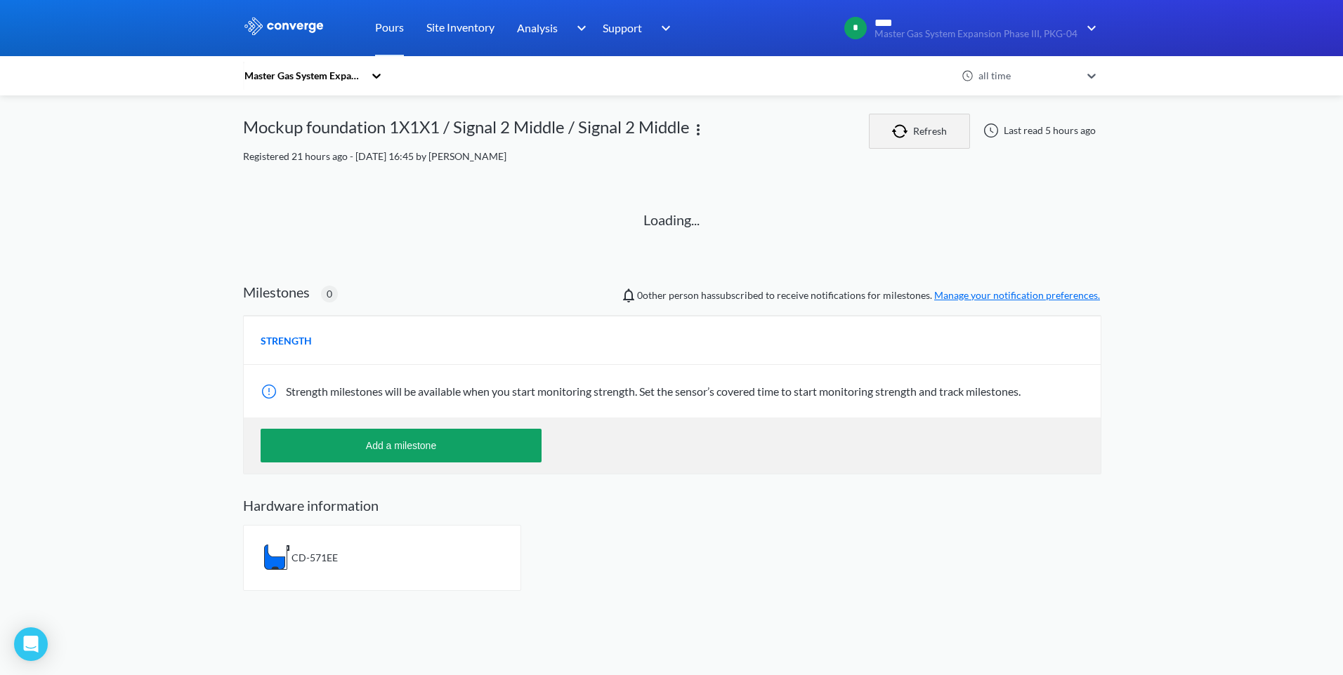
click at [921, 135] on button "Refresh" at bounding box center [919, 131] width 101 height 35
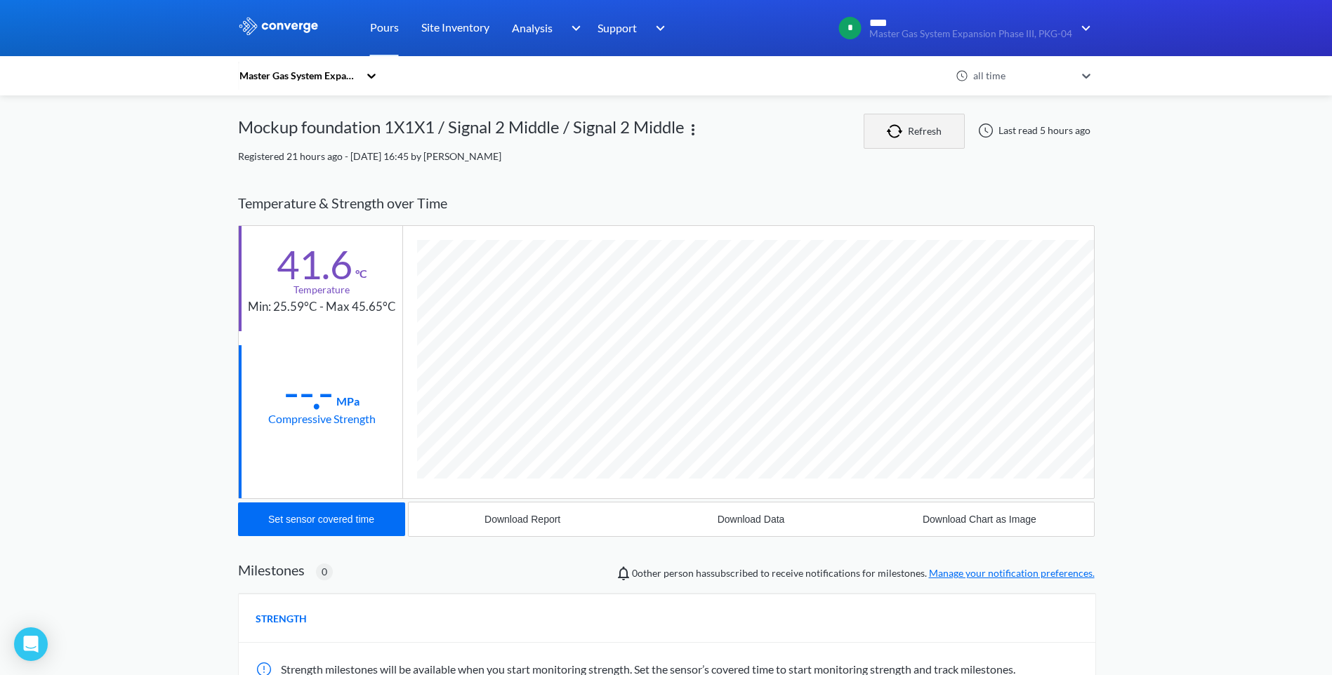
click at [921, 135] on button "Refresh" at bounding box center [914, 131] width 101 height 35
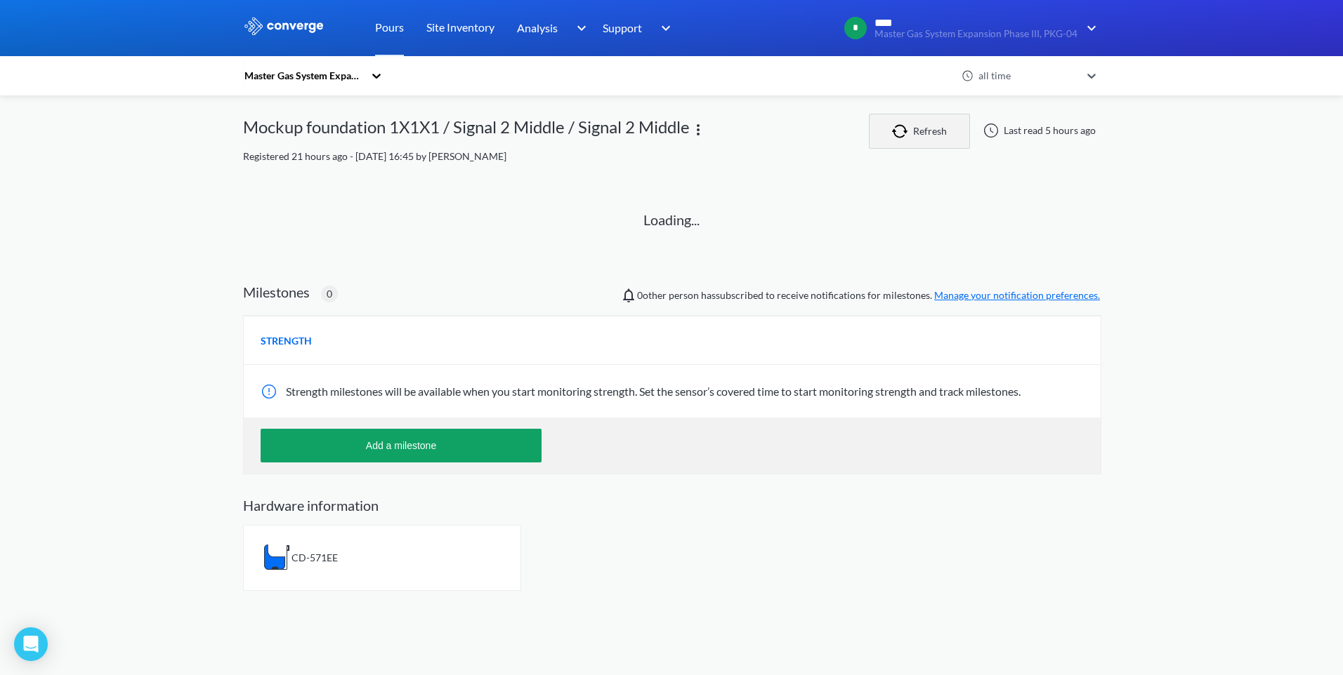
click at [921, 135] on button "Refresh" at bounding box center [919, 131] width 101 height 35
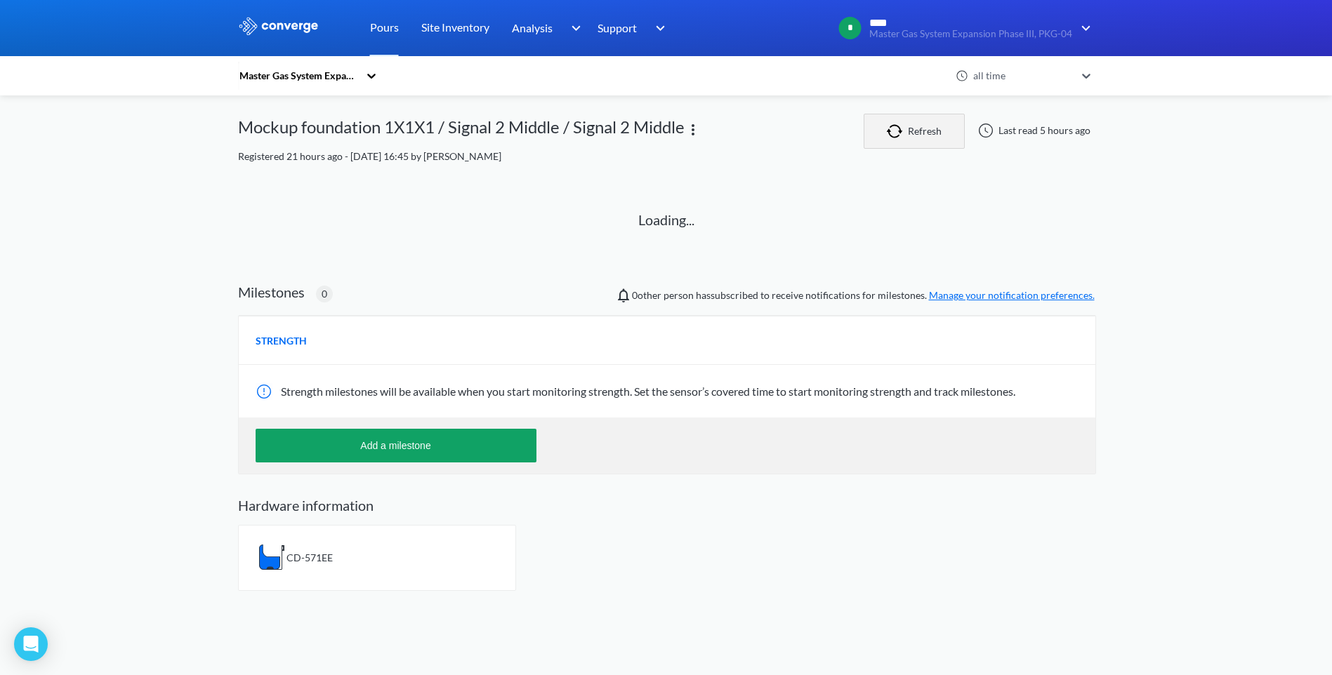
click at [921, 135] on button "Refresh" at bounding box center [914, 131] width 101 height 35
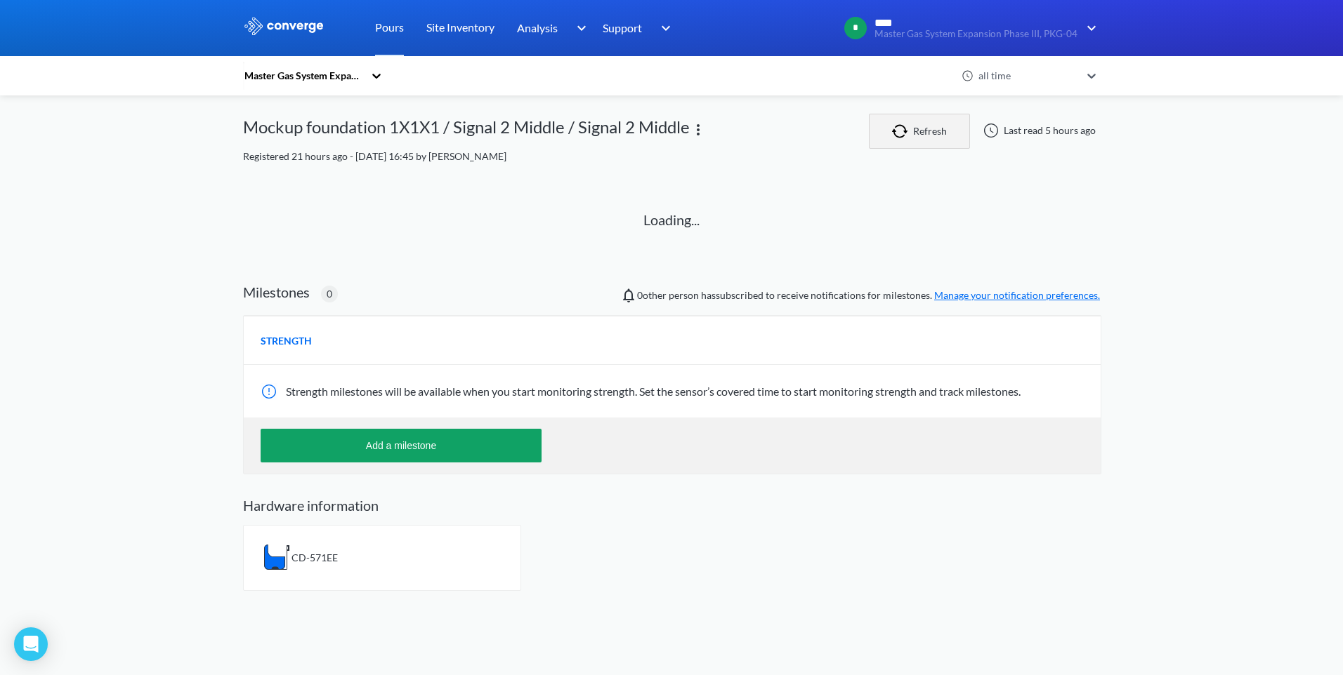
click at [921, 135] on button "Refresh" at bounding box center [919, 131] width 101 height 35
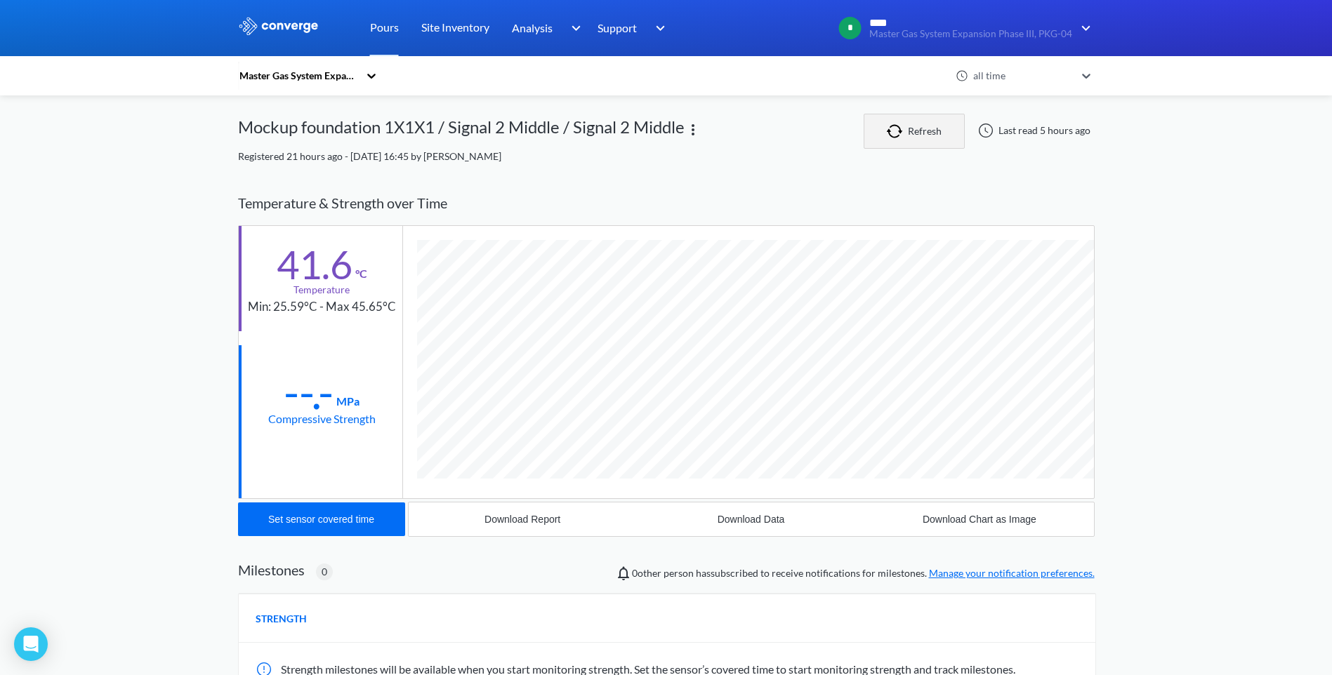
scroll to position [756, 857]
click at [921, 135] on button "Refresh" at bounding box center [914, 131] width 101 height 35
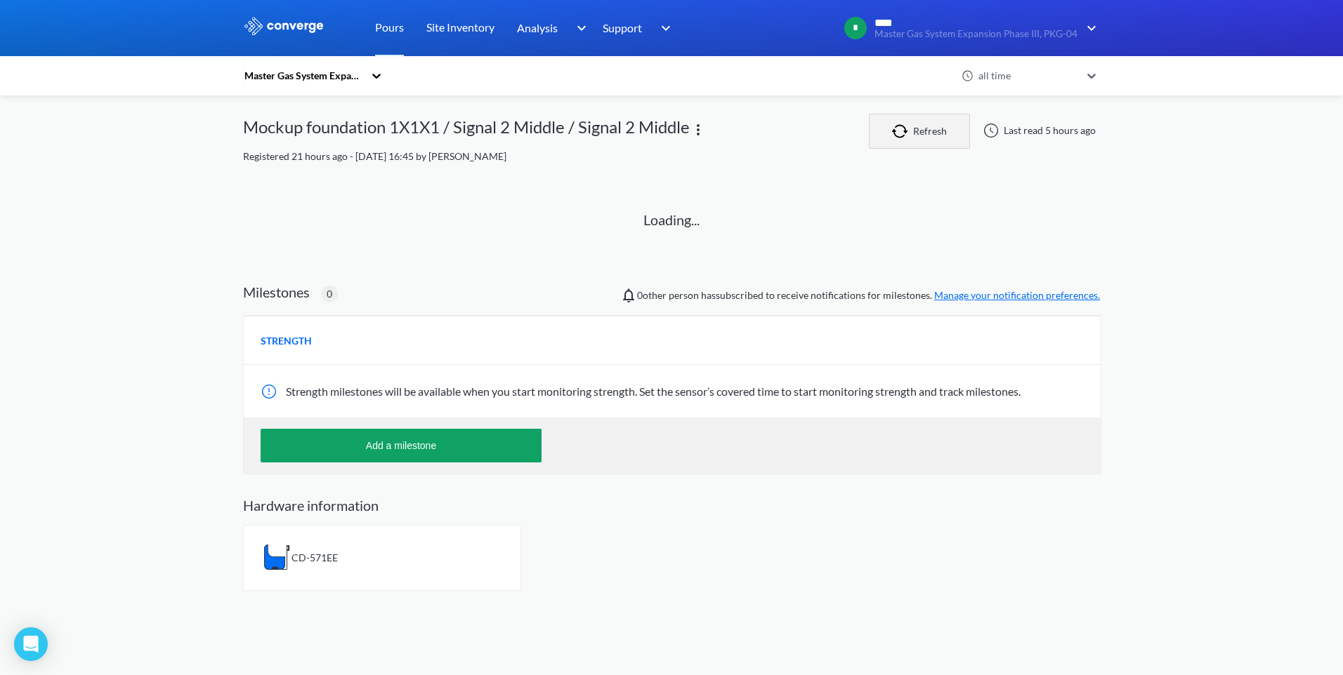
click at [921, 135] on button "Refresh" at bounding box center [919, 131] width 101 height 35
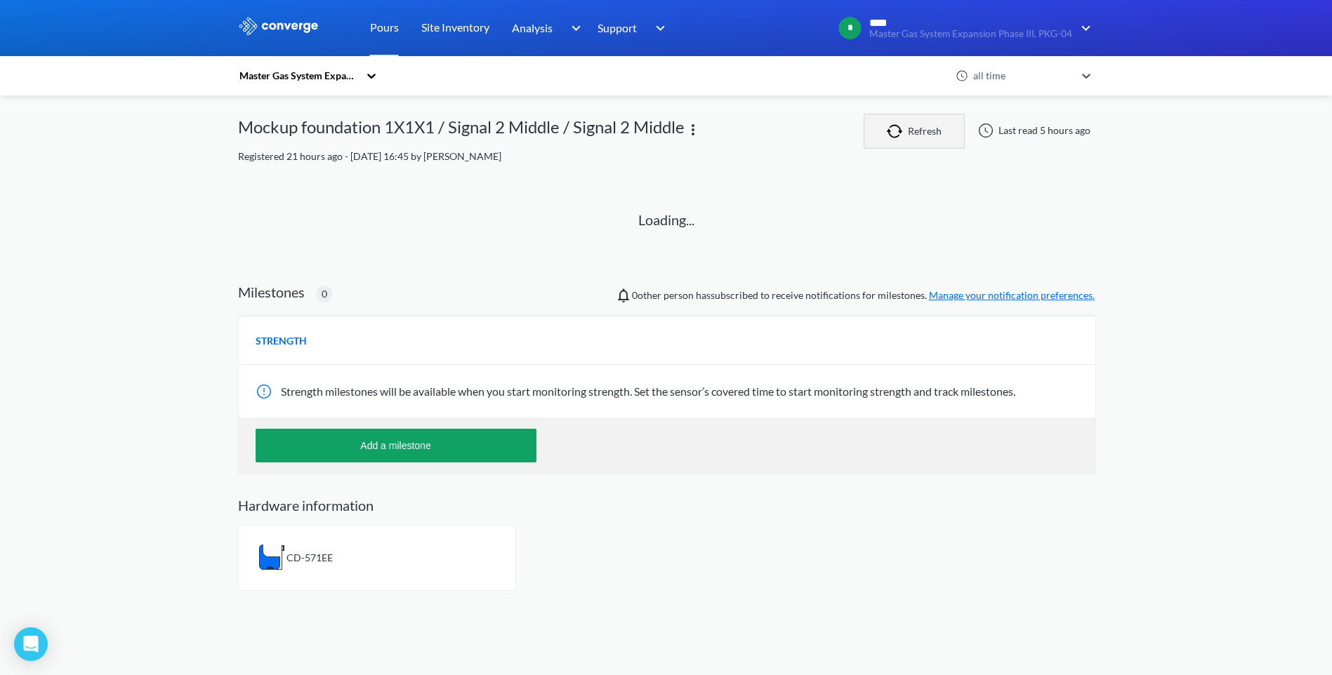
click at [921, 135] on button "Refresh" at bounding box center [914, 131] width 101 height 35
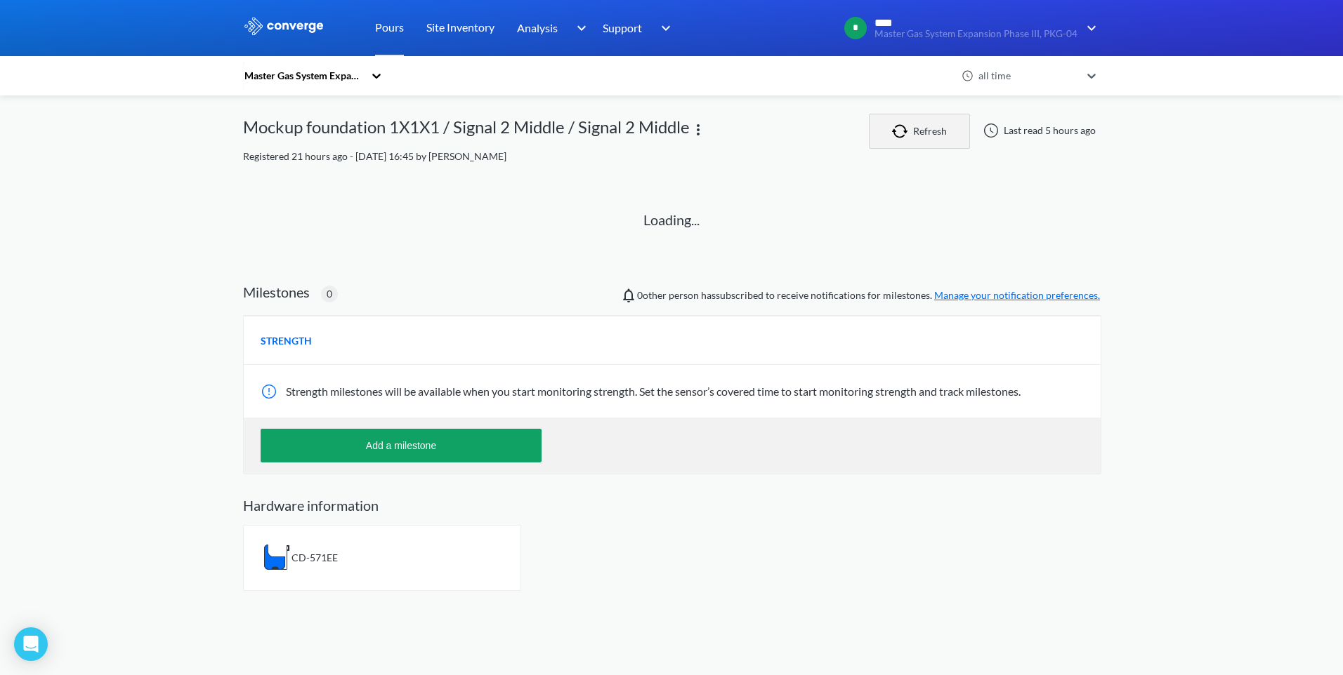
click at [921, 135] on button "Refresh" at bounding box center [919, 131] width 101 height 35
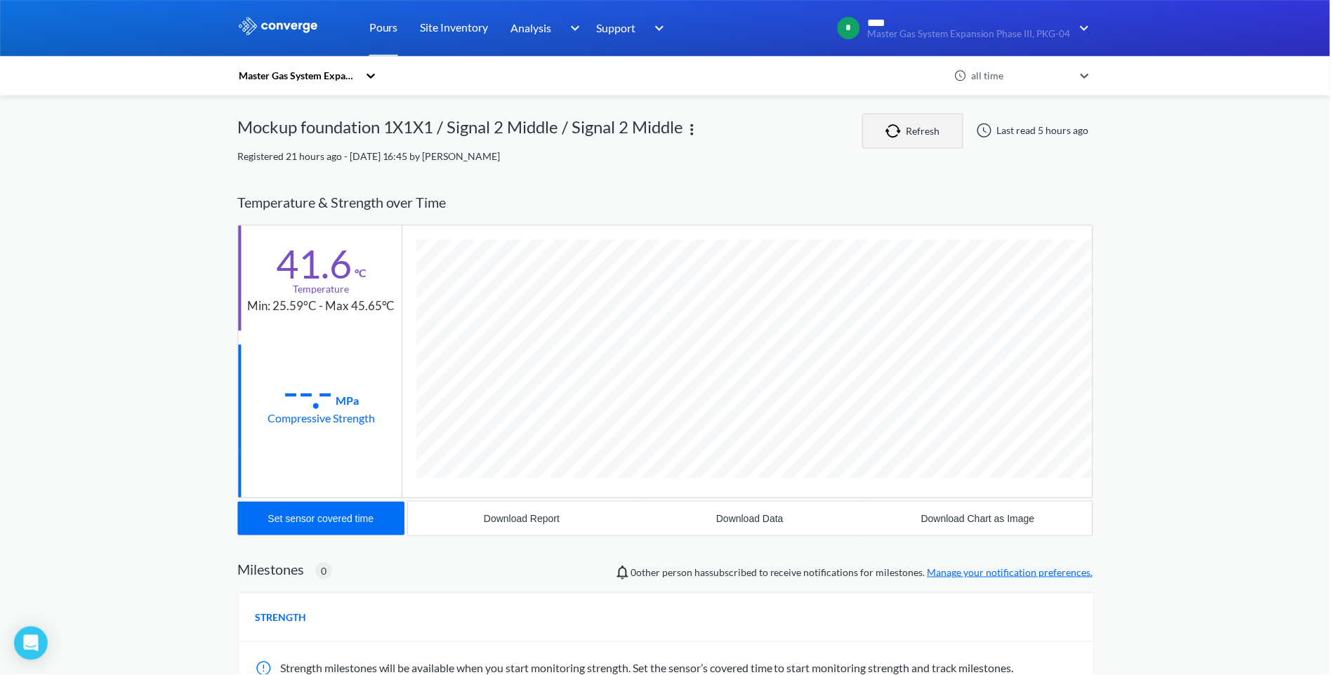
click at [921, 135] on button "Refresh" at bounding box center [914, 131] width 101 height 35
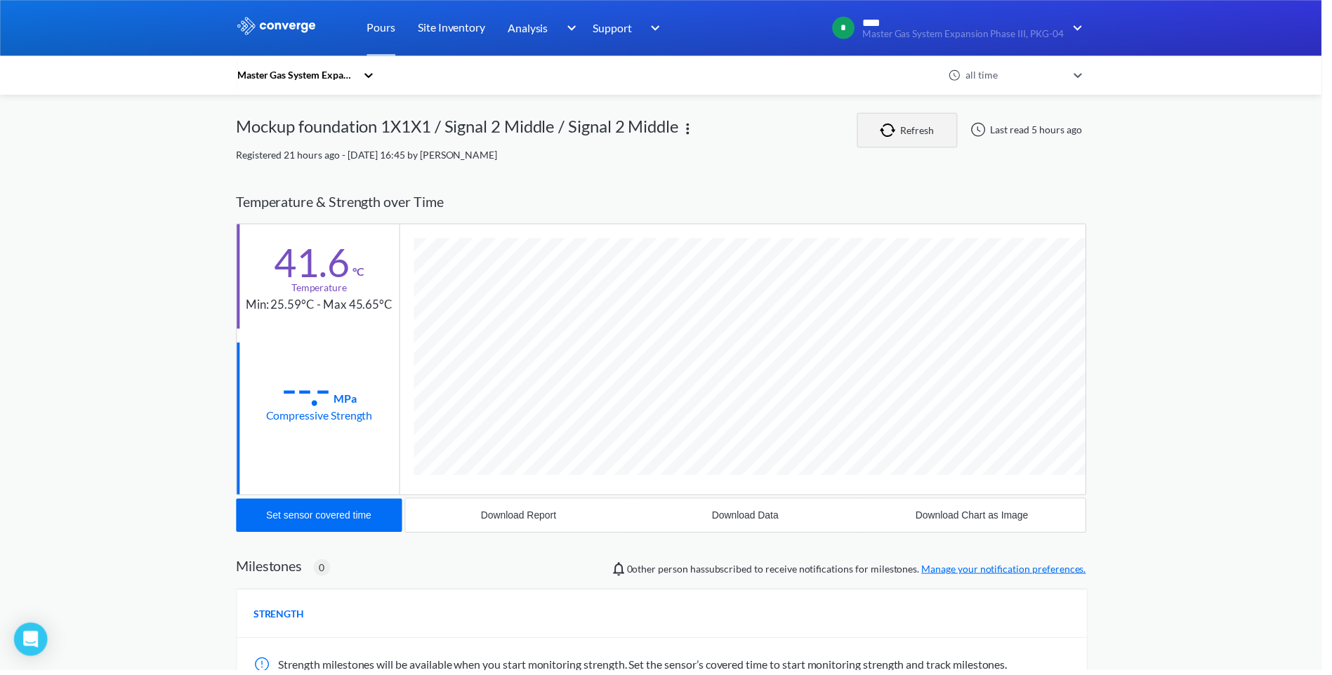
scroll to position [0, 0]
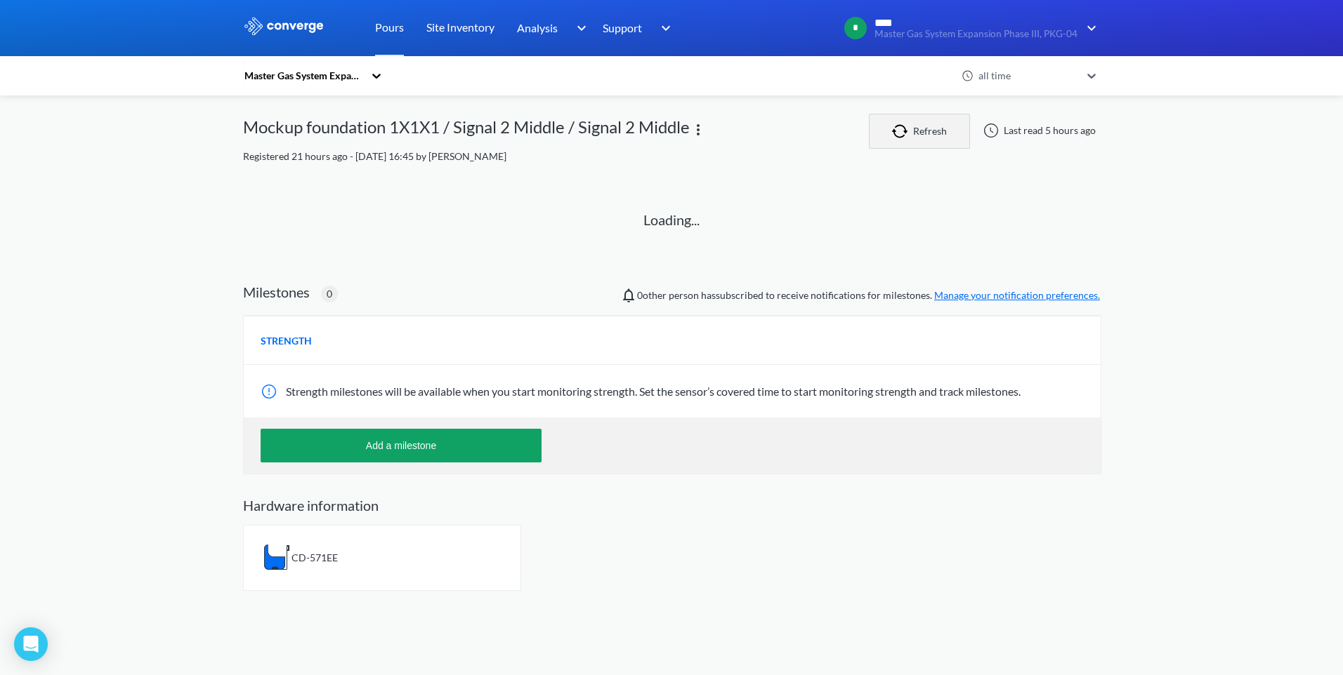
click at [921, 135] on button "Refresh" at bounding box center [919, 131] width 101 height 35
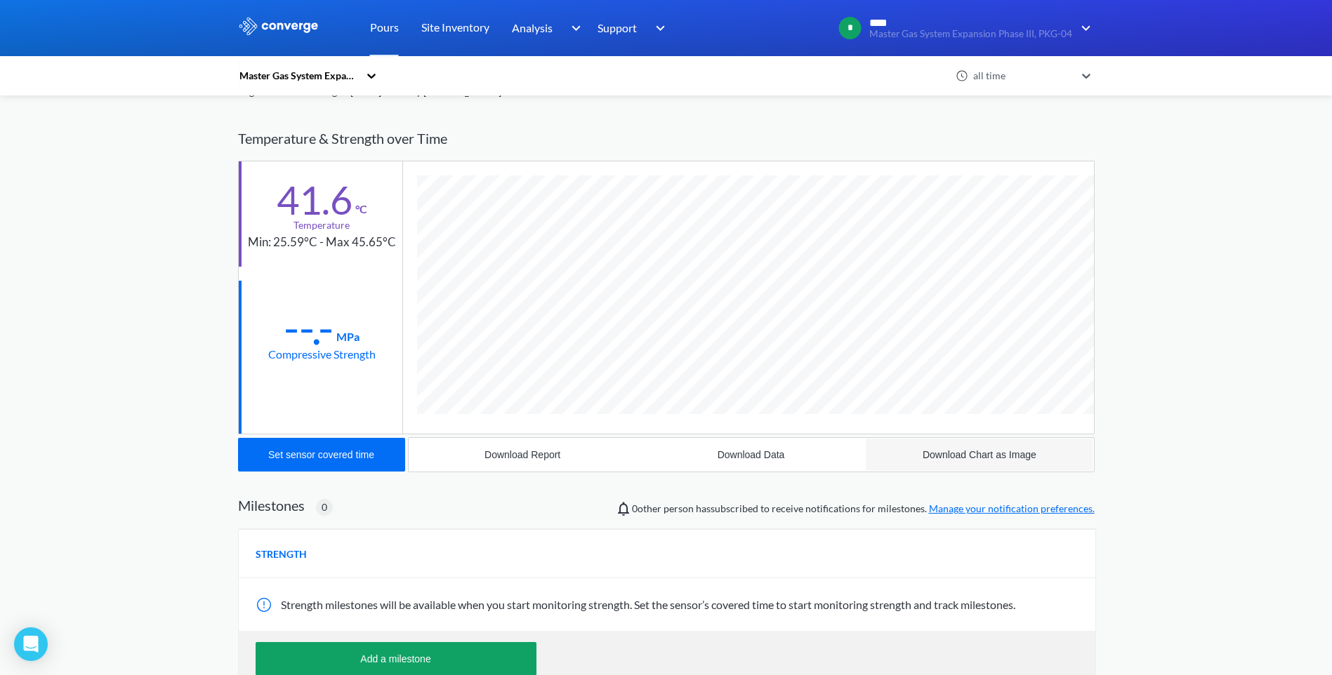
click at [951, 456] on div "Download Chart as Image" at bounding box center [980, 454] width 114 height 11
click at [1169, 189] on div "MENU Master Gas System Expansion Phase III, PKG-04 Pours Site Inventory Analysi…" at bounding box center [666, 375] width 1332 height 881
click at [1086, 74] on icon at bounding box center [1086, 76] width 14 height 14
click at [944, 107] on div "Master Gas System Expansion Phase III, PKG-04 option all time, selected. option…" at bounding box center [666, 427] width 857 height 756
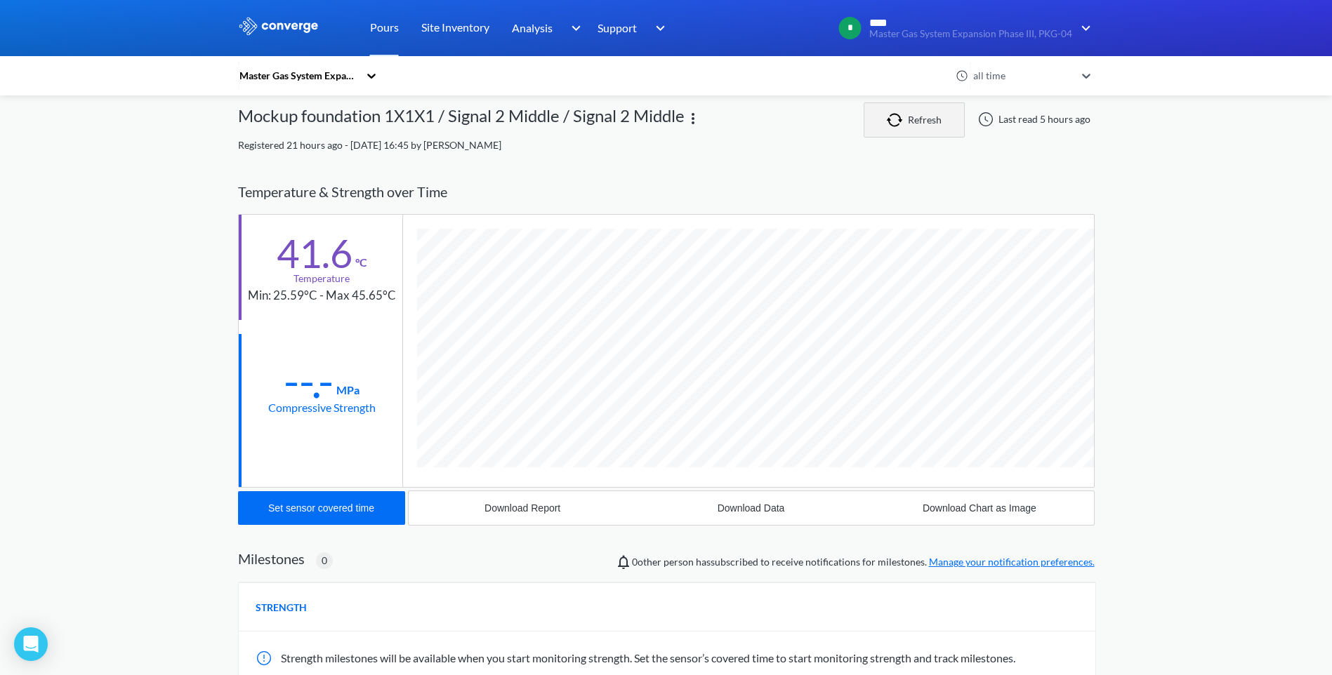
scroll to position [0, 0]
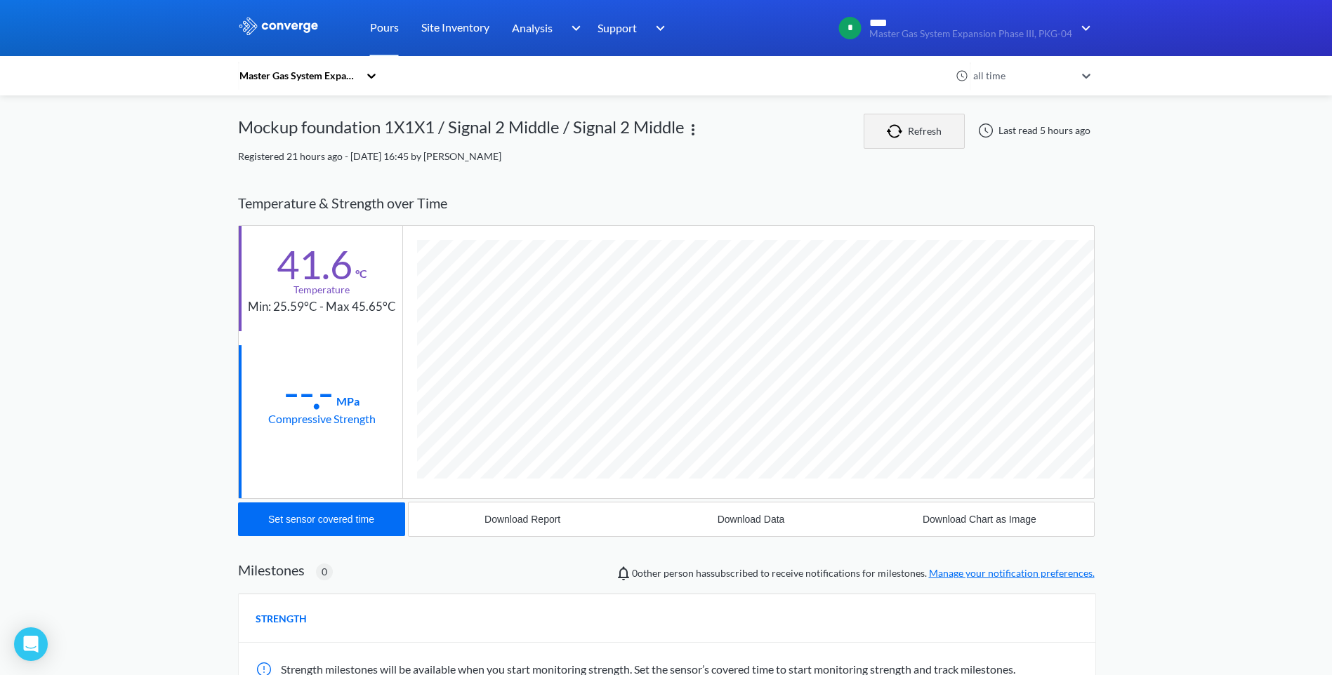
click at [901, 125] on img "button" at bounding box center [897, 131] width 21 height 14
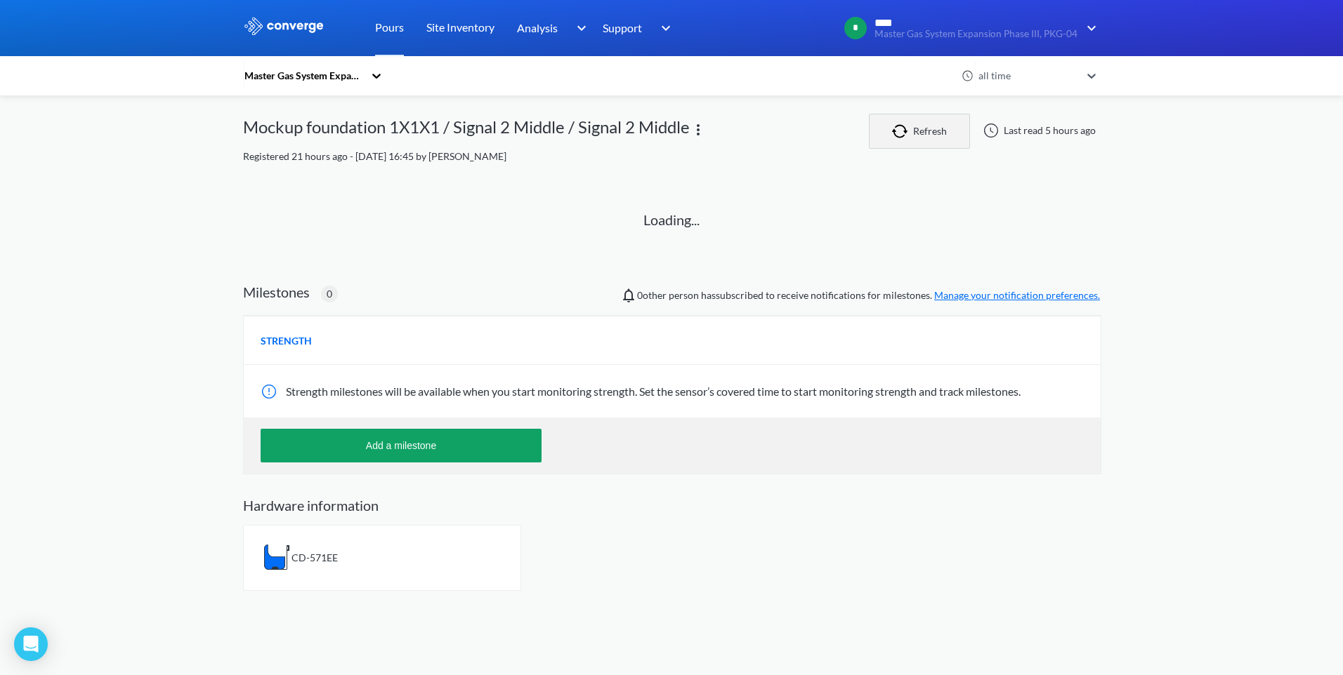
click at [901, 125] on img "button" at bounding box center [902, 131] width 21 height 14
click at [904, 128] on img "button" at bounding box center [902, 131] width 21 height 14
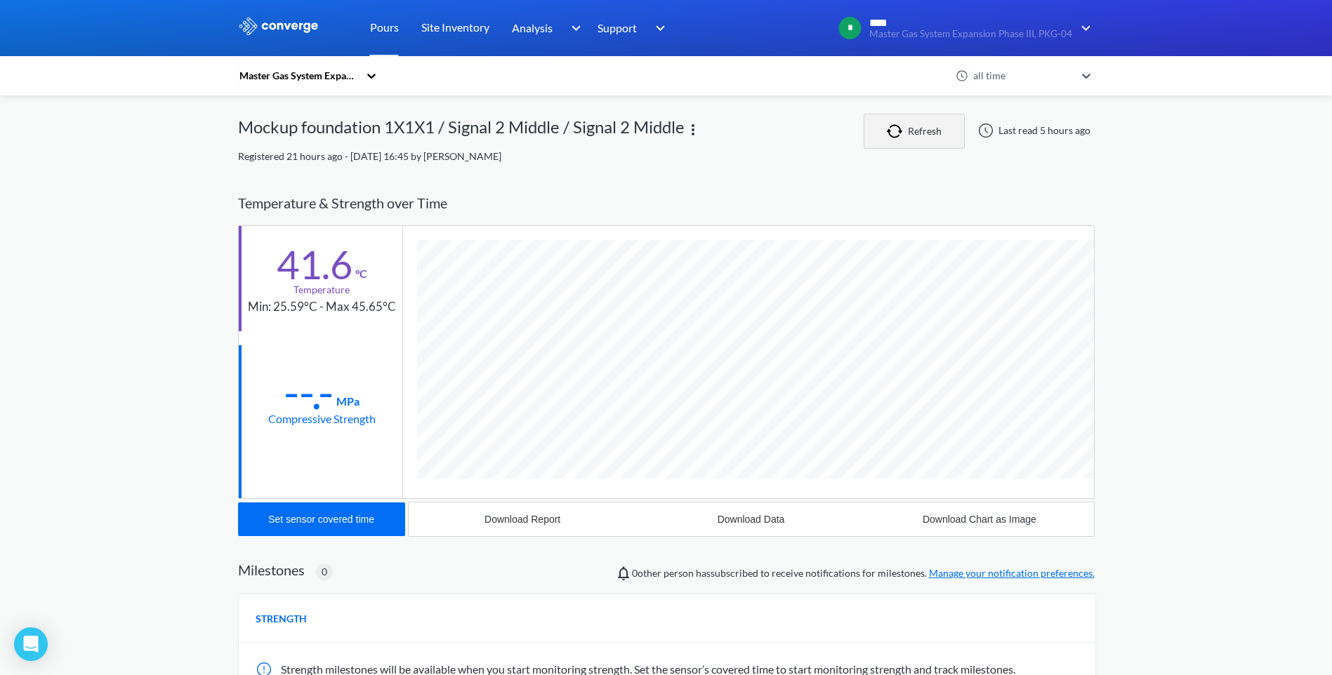
click at [904, 128] on img "button" at bounding box center [897, 131] width 21 height 14
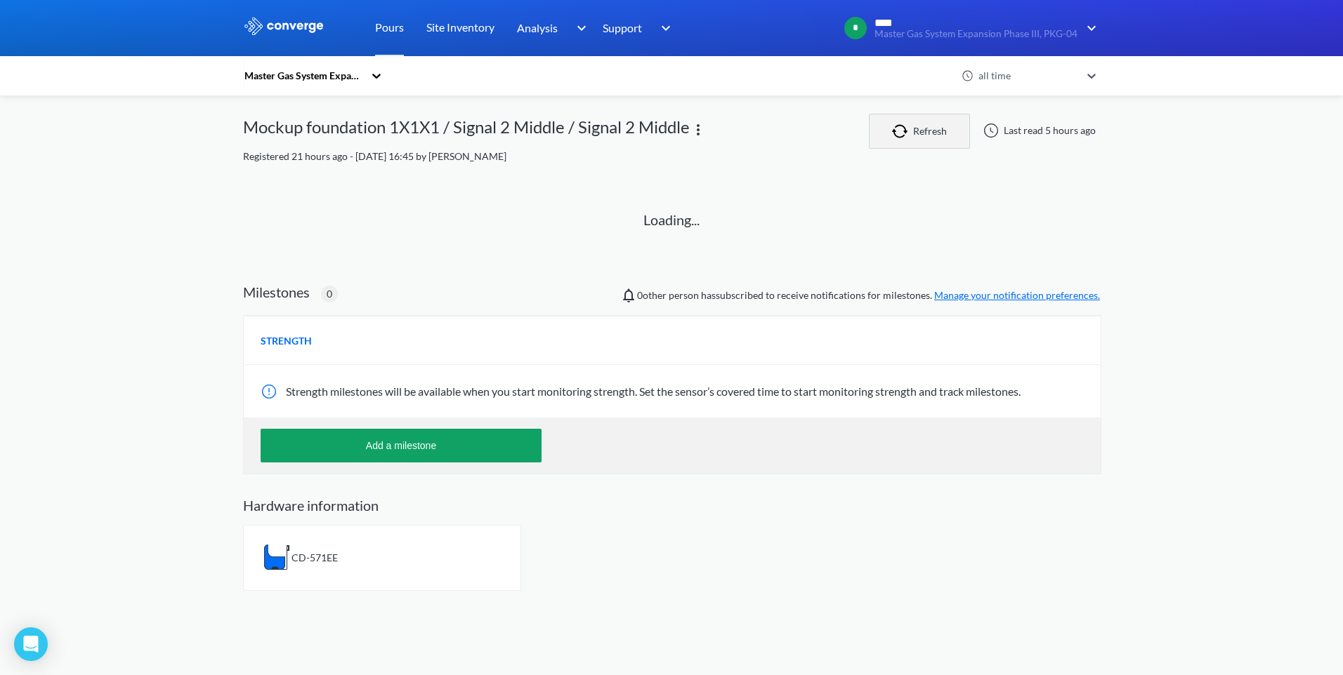
click at [904, 128] on img "button" at bounding box center [902, 131] width 21 height 14
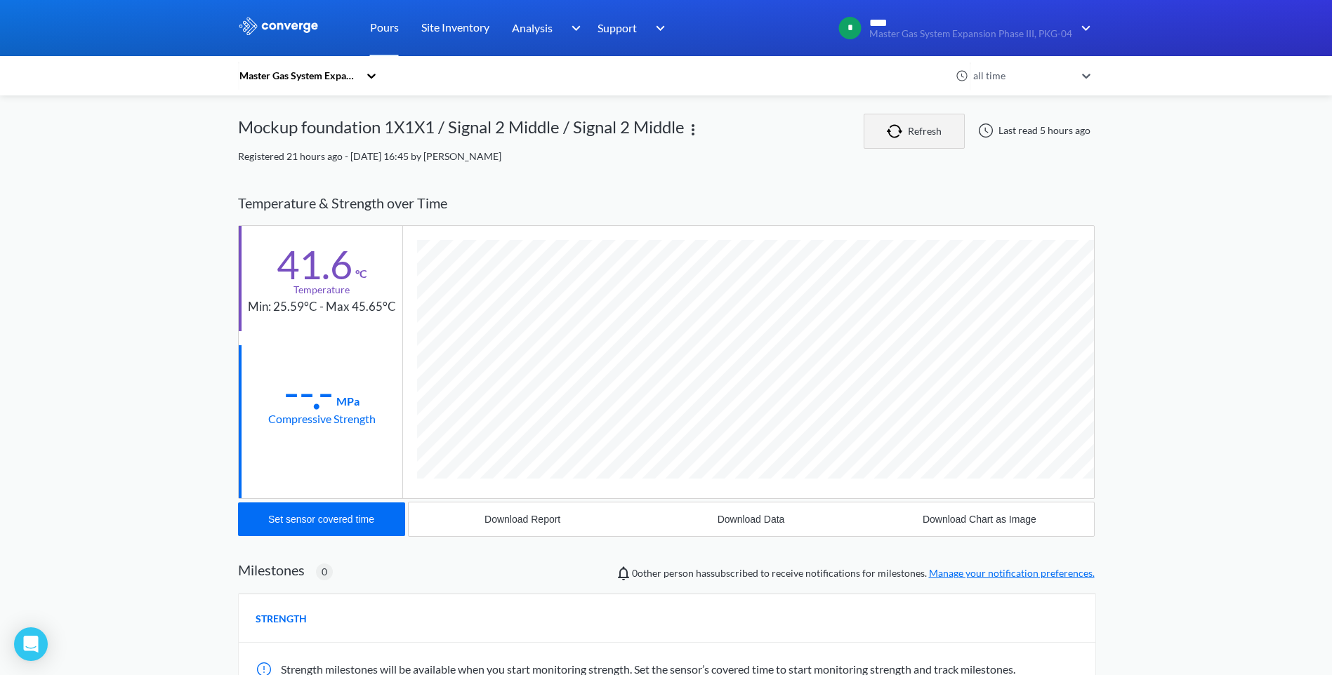
scroll to position [756, 857]
click at [904, 128] on img "button" at bounding box center [897, 131] width 21 height 14
click at [930, 136] on button "Refresh" at bounding box center [914, 131] width 101 height 35
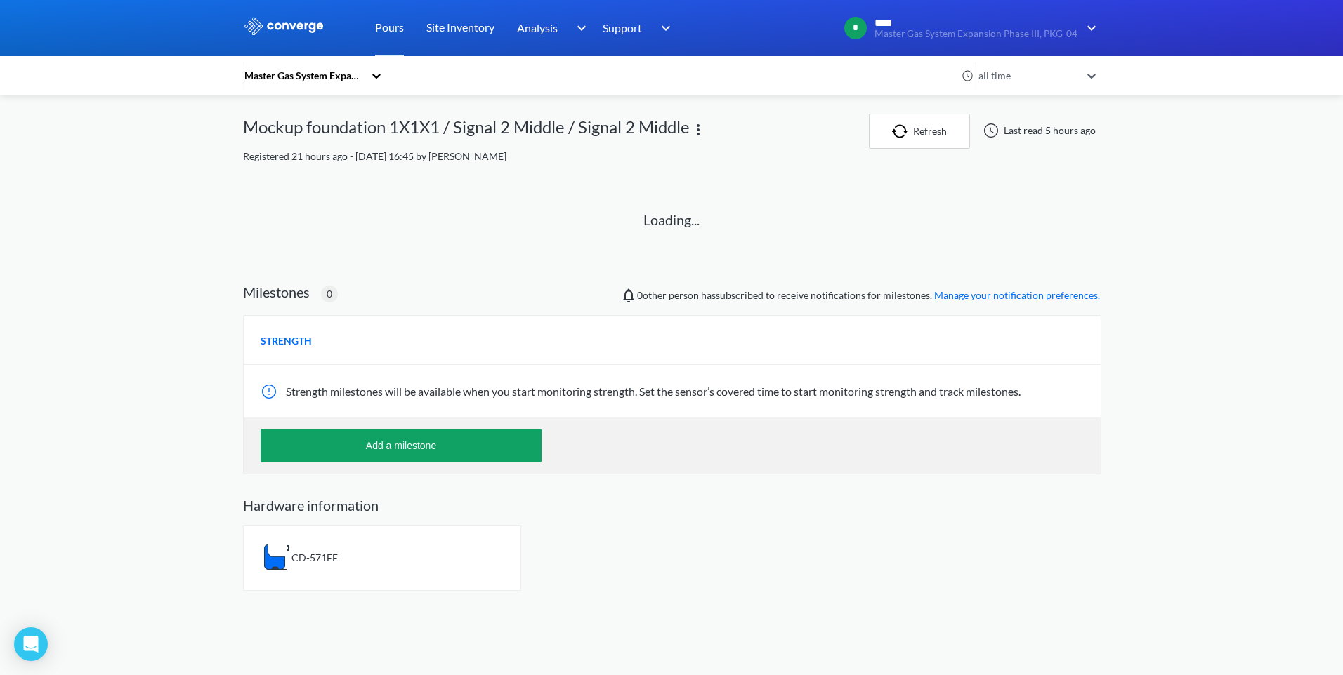
click at [975, 298] on link "Manage your notification preferences." at bounding box center [1017, 295] width 166 height 12
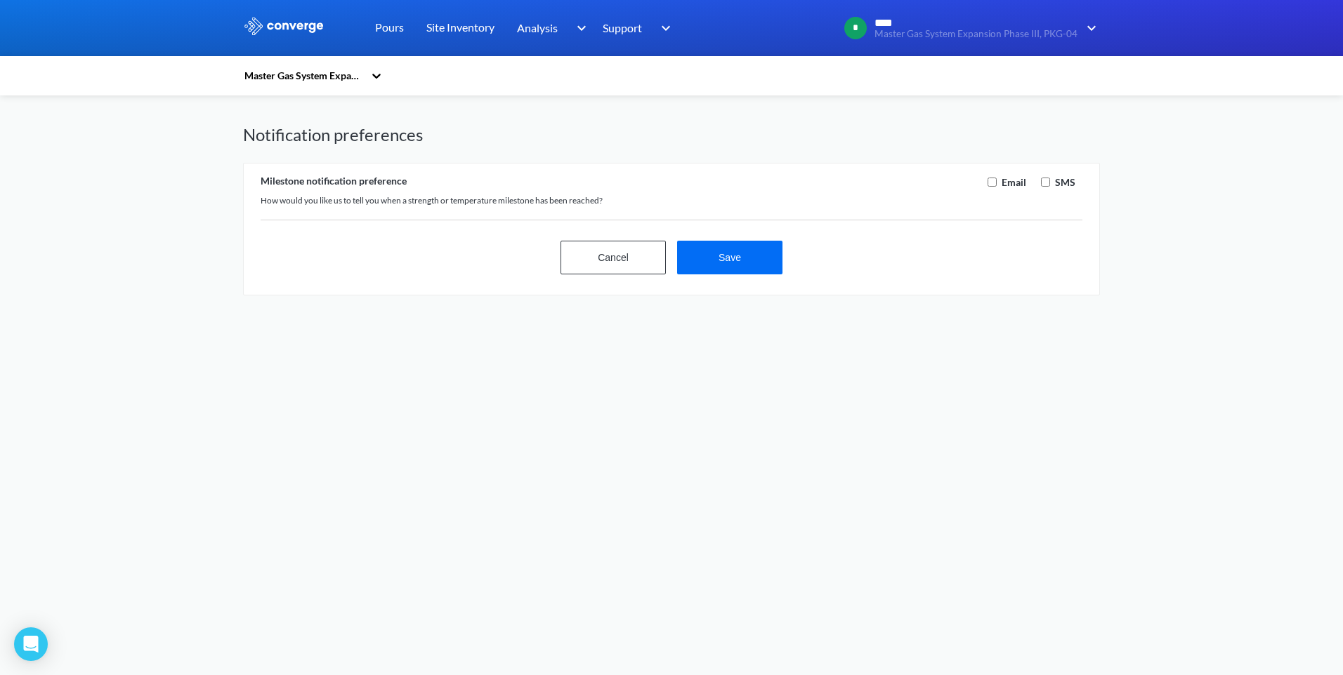
click at [993, 183] on input "checkbox" at bounding box center [991, 182] width 9 height 9
checkbox input "true"
click at [760, 255] on button "Save" at bounding box center [729, 258] width 105 height 34
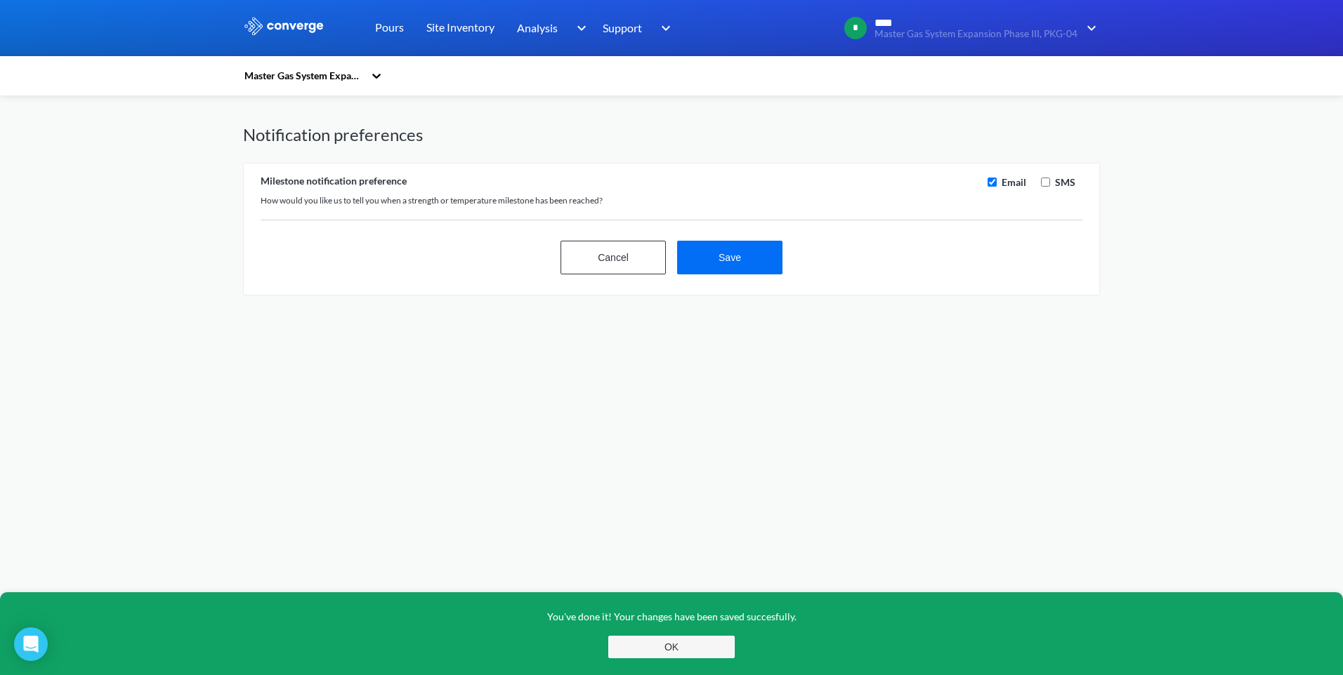
click at [700, 649] on button "OK" at bounding box center [671, 647] width 126 height 22
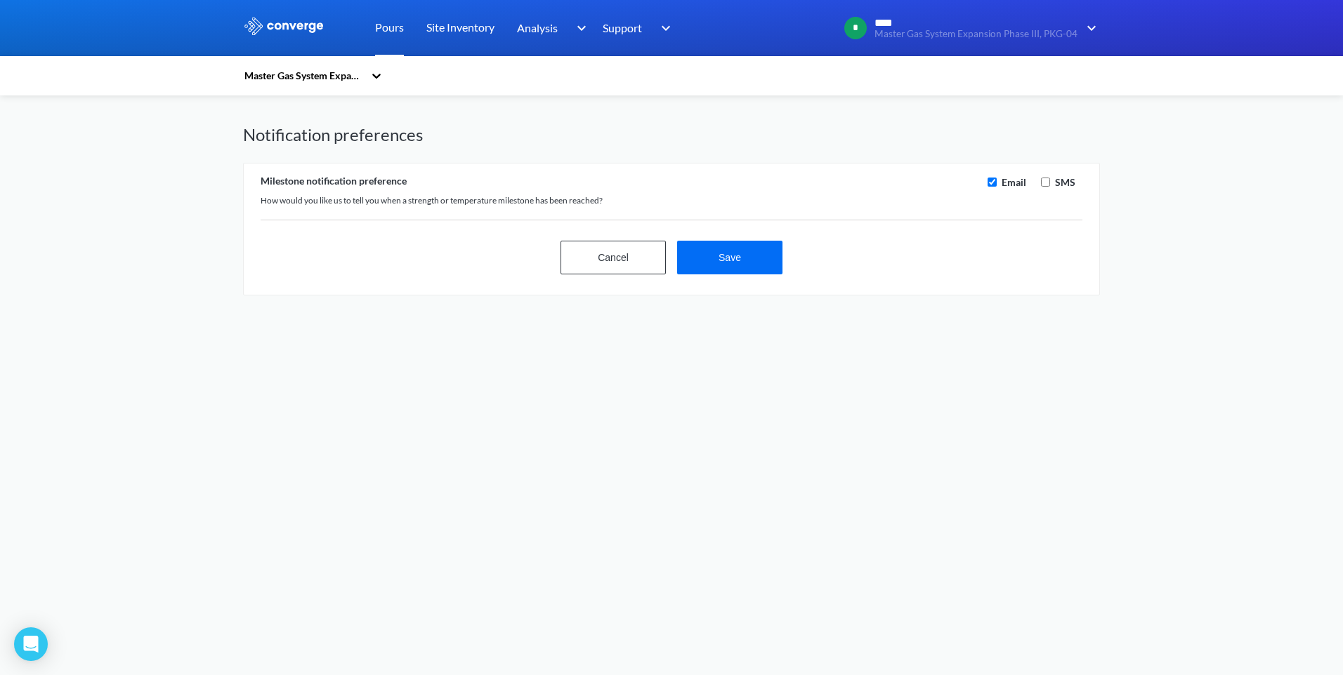
click at [391, 29] on link "Pours" at bounding box center [389, 28] width 29 height 56
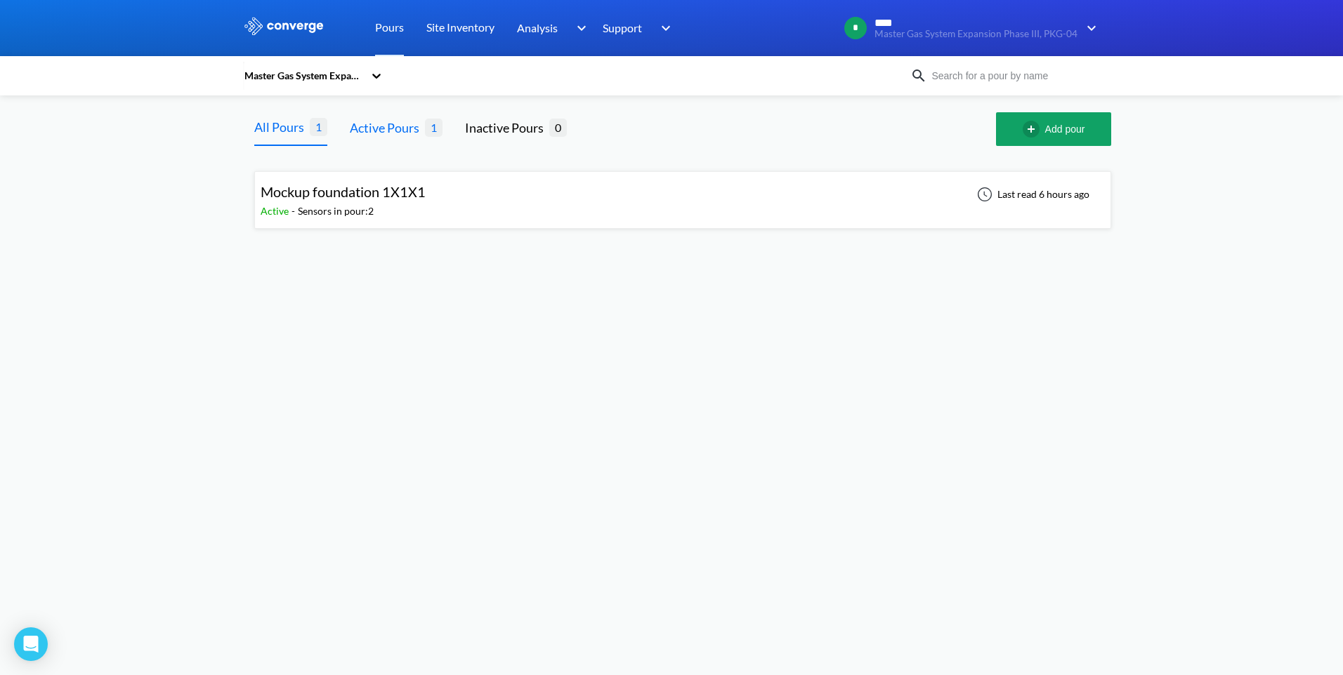
click at [397, 121] on div "Active Pours" at bounding box center [387, 128] width 75 height 20
click at [390, 195] on span "Mockup foundation 1X1X1" at bounding box center [343, 191] width 165 height 17
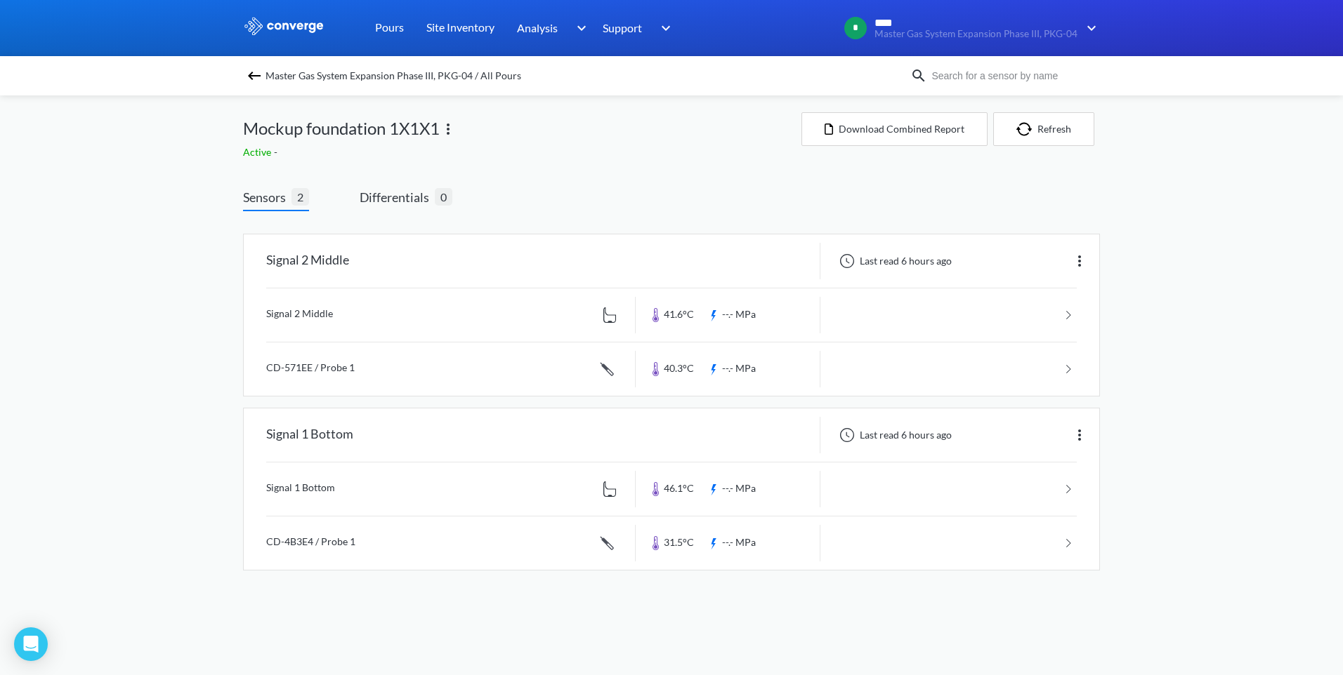
click at [602, 171] on div "Sensors 2 Differentials 0 Signal 2 Middle Last read 6 hours ago Signal 2 Middle…" at bounding box center [671, 383] width 857 height 432
